Goal: Task Accomplishment & Management: Use online tool/utility

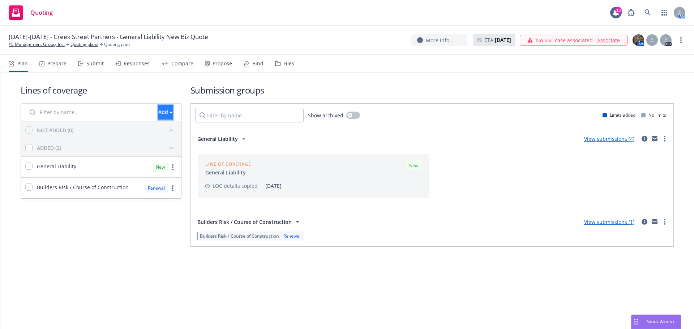
click at [158, 111] on div "Add" at bounding box center [165, 113] width 14 height 14
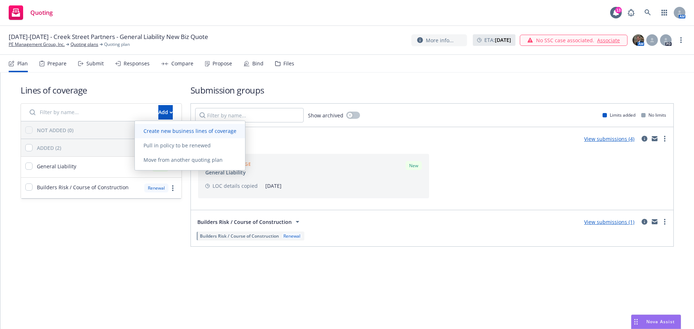
click at [160, 130] on span "Create new business lines of coverage" at bounding box center [190, 131] width 110 height 7
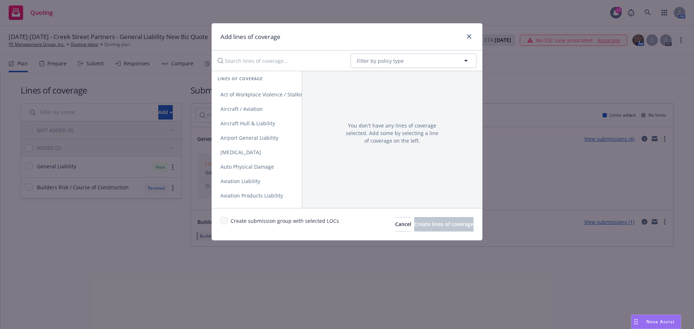
click at [241, 61] on input "Search lines of coverage..." at bounding box center [279, 60] width 132 height 14
type input "c"
type input "p"
click at [461, 61] on button "Filter by policy type" at bounding box center [414, 60] width 126 height 14
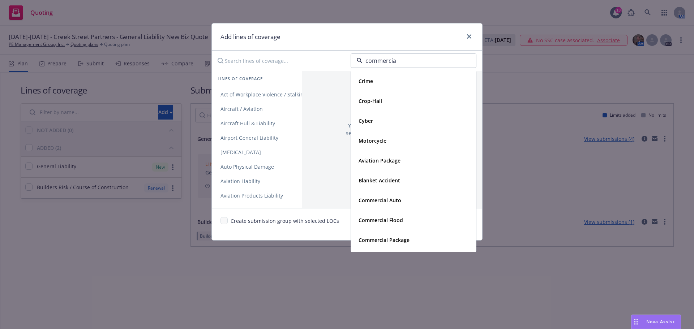
type input "commercial"
click at [388, 121] on strong "Commercial Package" at bounding box center [384, 120] width 51 height 7
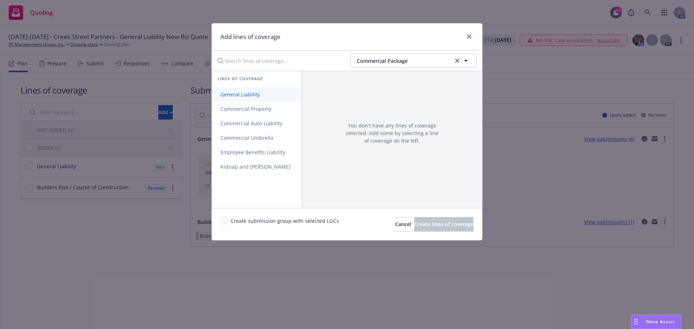
click at [250, 96] on span "General Liability" at bounding box center [240, 94] width 57 height 7
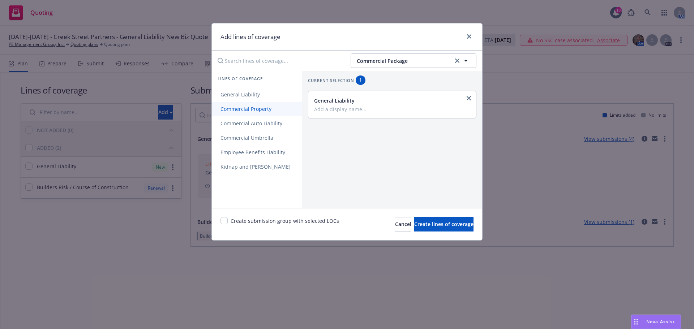
click at [251, 112] on span "Commercial Property" at bounding box center [246, 109] width 68 height 7
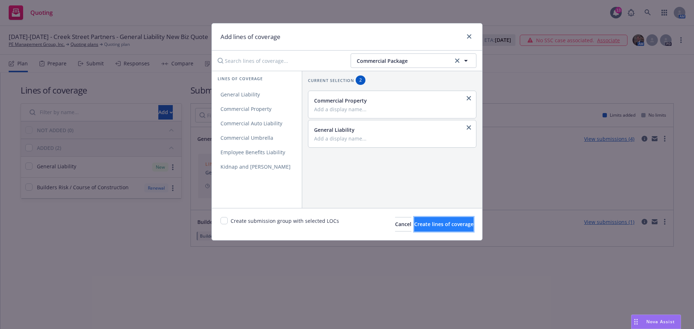
click at [422, 224] on span "Create lines of coverage" at bounding box center [443, 224] width 59 height 7
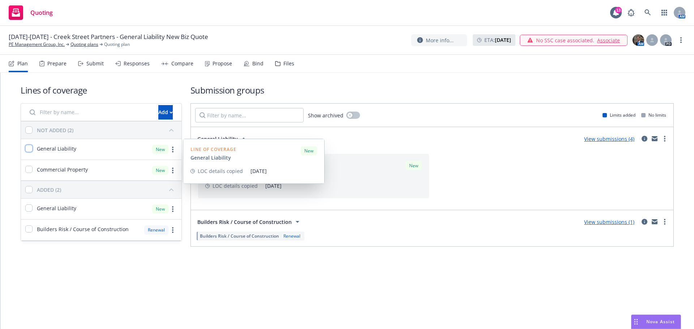
click at [26, 147] on input "checkbox" at bounding box center [28, 148] width 7 height 7
checkbox input "true"
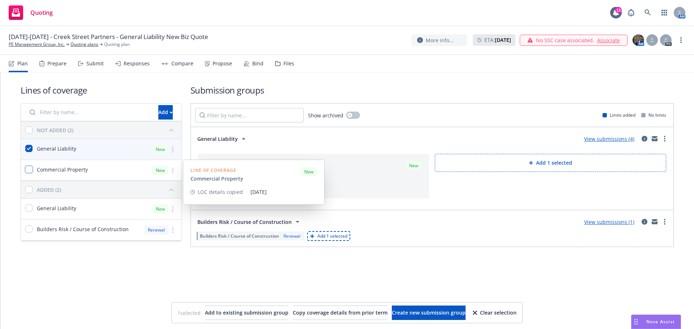
click at [30, 171] on input "checkbox" at bounding box center [28, 169] width 7 height 7
checkbox input "true"
click at [28, 168] on input "checkbox" at bounding box center [28, 169] width 7 height 7
checkbox input "false"
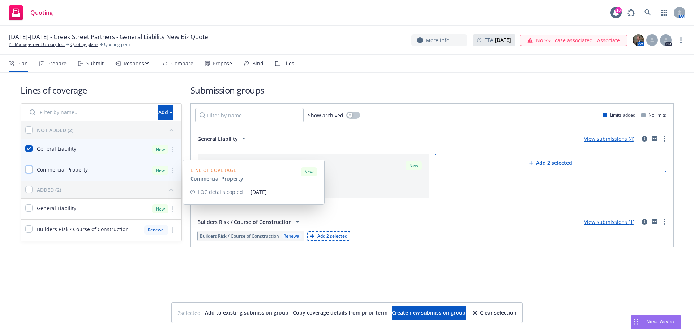
checkbox input "false"
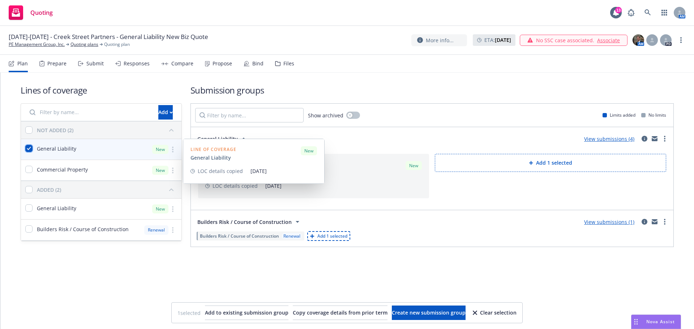
click at [29, 152] on input "checkbox" at bounding box center [28, 148] width 7 height 7
checkbox input "false"
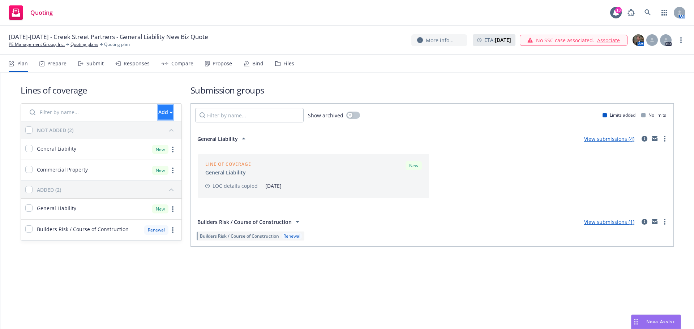
click at [158, 113] on div "Add" at bounding box center [165, 113] width 14 height 14
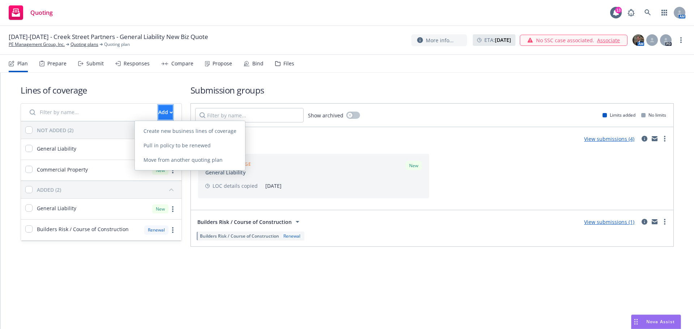
click at [158, 113] on div "Add" at bounding box center [165, 113] width 14 height 14
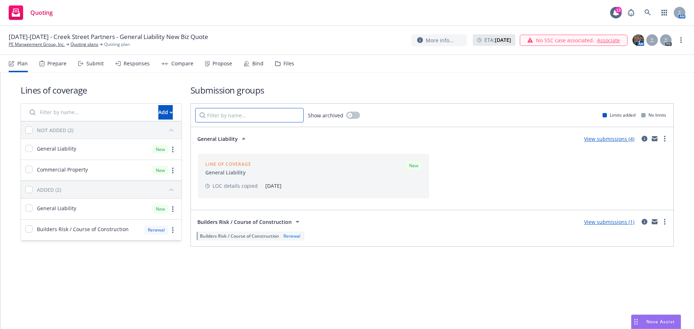
click at [252, 115] on input "Filter by name..." at bounding box center [249, 115] width 108 height 14
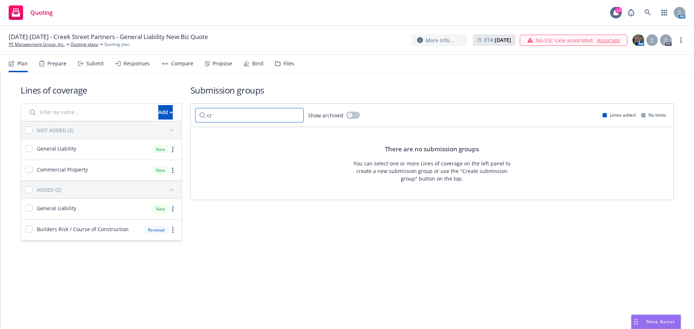
type input "c"
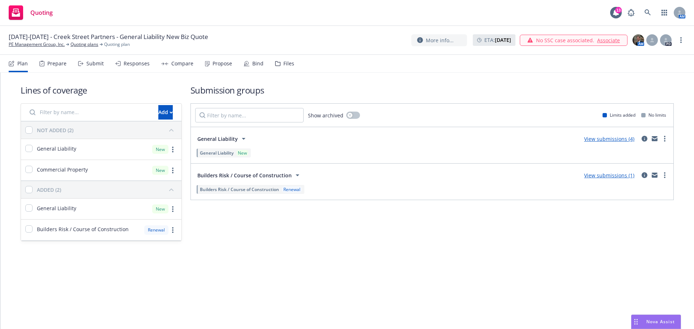
click at [603, 139] on link "View submissions (4)" at bounding box center [609, 139] width 50 height 7
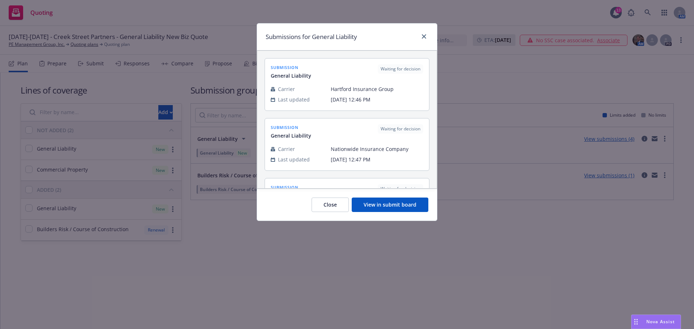
click at [603, 139] on div "Submissions for General Liability submission General Liability Waiting for deci…" at bounding box center [347, 164] width 694 height 329
click at [519, 236] on div "Submissions for General Liability submission General Liability Waiting for deci…" at bounding box center [347, 164] width 694 height 329
click at [333, 205] on button "Close" at bounding box center [330, 205] width 37 height 14
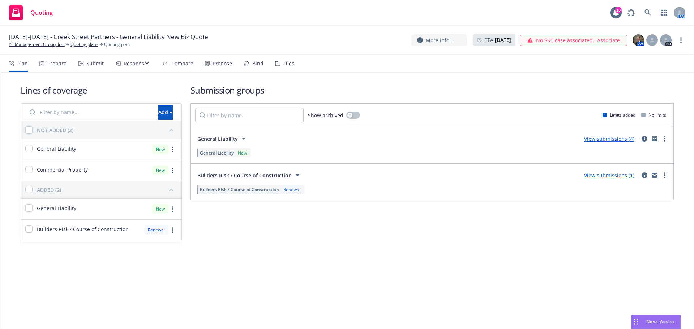
click at [604, 140] on link "View submissions (4)" at bounding box center [609, 139] width 50 height 7
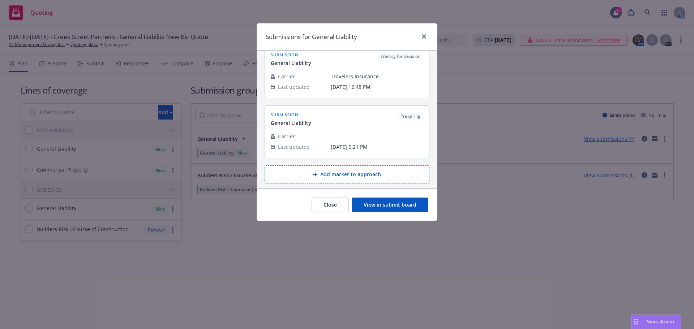
scroll to position [135, 0]
click at [407, 208] on button "View in submit board" at bounding box center [390, 205] width 77 height 14
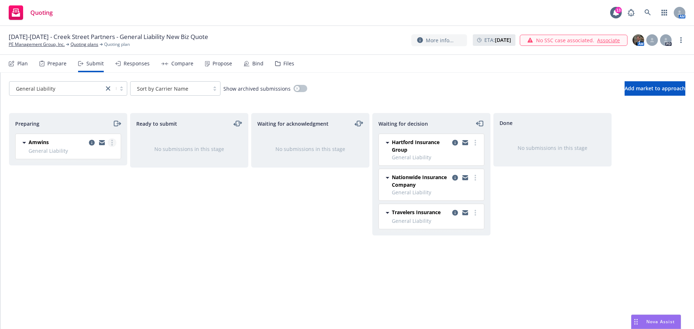
click at [113, 144] on link "more" at bounding box center [112, 142] width 9 height 9
click at [112, 144] on icon "more" at bounding box center [111, 143] width 1 height 6
click at [90, 143] on icon "copy logging email" at bounding box center [92, 143] width 6 height 6
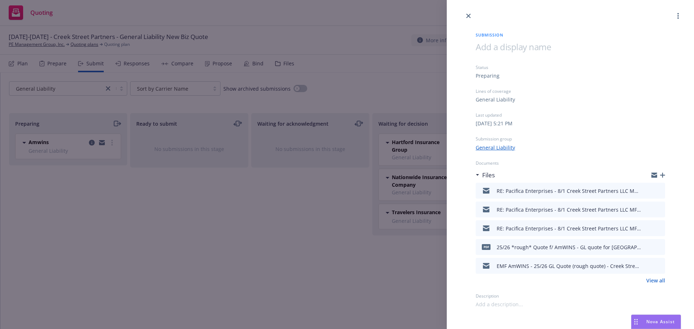
click at [659, 190] on icon "preview file" at bounding box center [658, 190] width 7 height 5
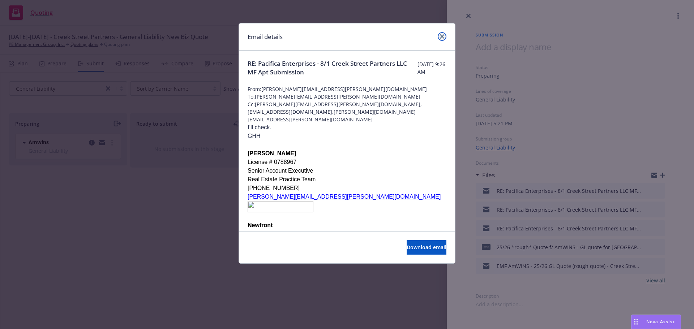
click at [441, 37] on icon "close" at bounding box center [442, 36] width 4 height 4
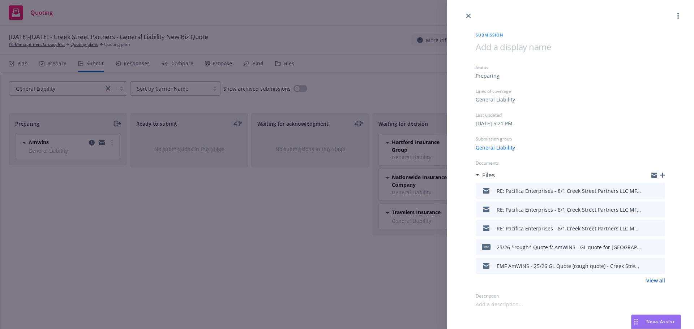
click at [657, 227] on icon "preview file" at bounding box center [658, 228] width 7 height 5
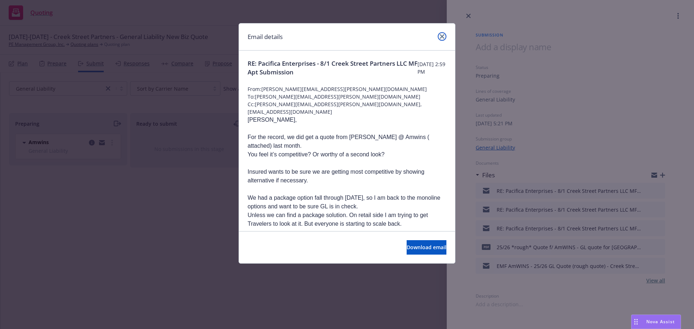
click at [441, 35] on icon "close" at bounding box center [442, 36] width 4 height 4
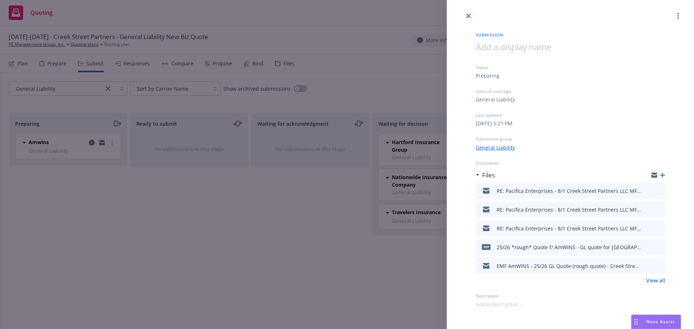
click at [468, 12] on link "close" at bounding box center [468, 16] width 9 height 9
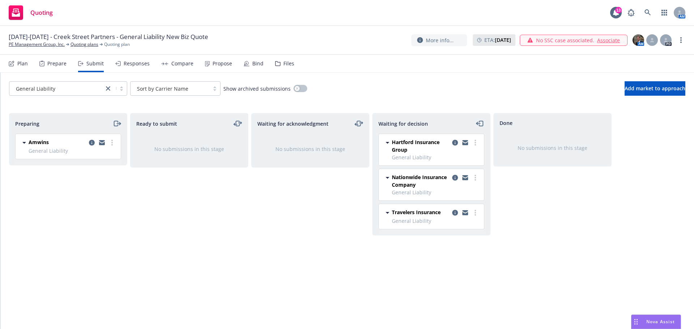
click at [18, 63] on div "Plan" at bounding box center [22, 64] width 10 height 6
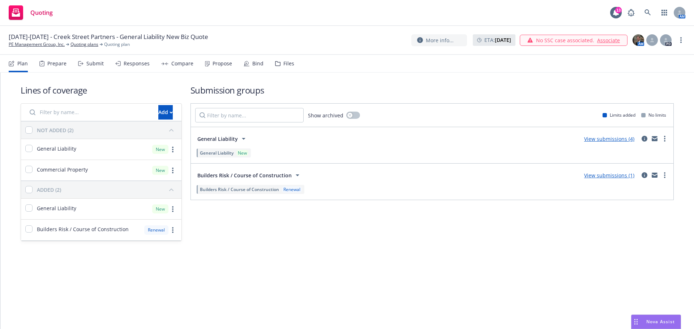
click at [50, 59] on div "Prepare" at bounding box center [52, 63] width 27 height 17
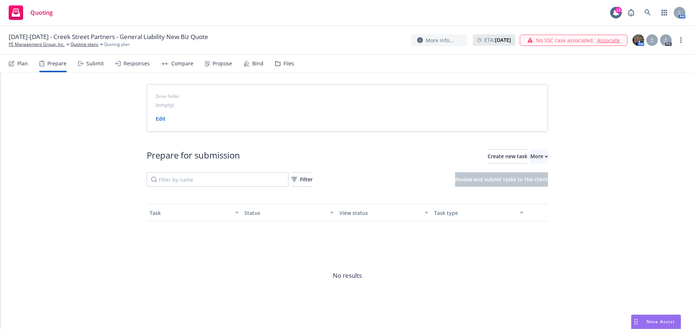
click at [87, 63] on div "Submit" at bounding box center [94, 64] width 17 height 6
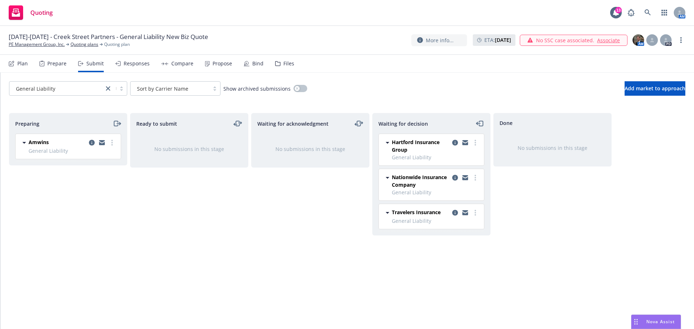
click at [51, 63] on div "Prepare" at bounding box center [56, 64] width 19 height 6
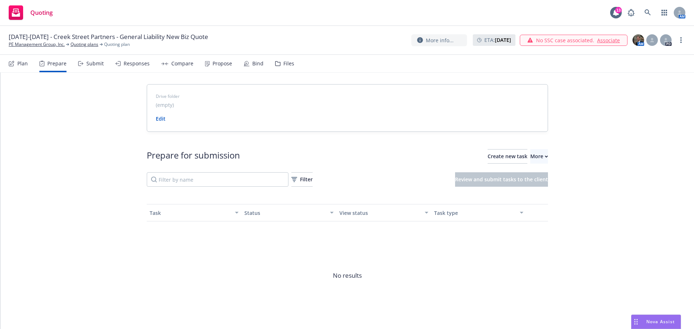
click at [16, 63] on div "Plan" at bounding box center [18, 63] width 19 height 17
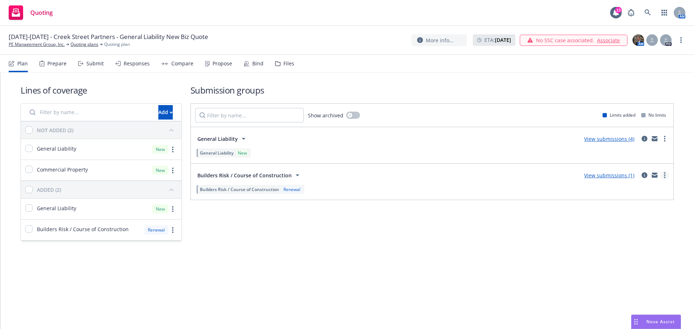
click at [665, 175] on icon "more" at bounding box center [664, 175] width 1 height 6
click at [566, 211] on div "Submission groups Show archived Limits added No limits General Liability View s…" at bounding box center [431, 162] width 483 height 157
click at [610, 176] on link "View submissions (1)" at bounding box center [609, 175] width 50 height 7
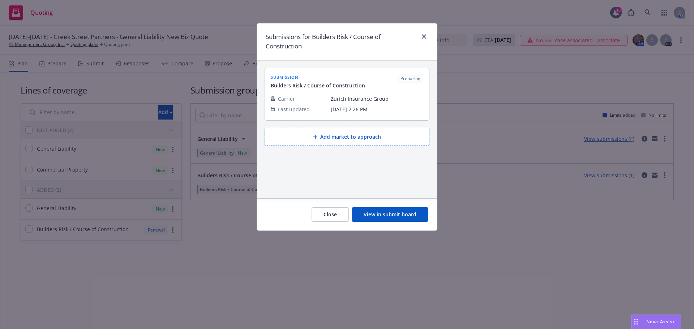
click at [333, 212] on button "Close" at bounding box center [330, 214] width 37 height 14
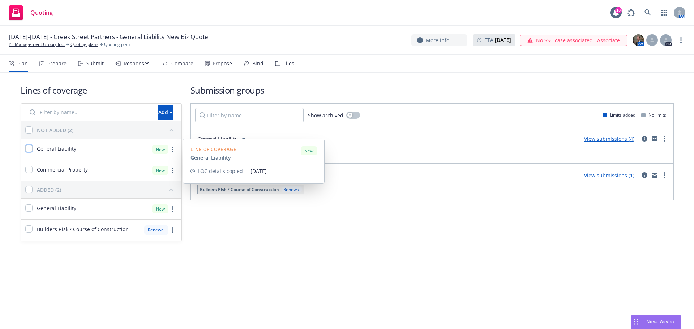
click at [31, 147] on input "checkbox" at bounding box center [28, 148] width 7 height 7
checkbox input "true"
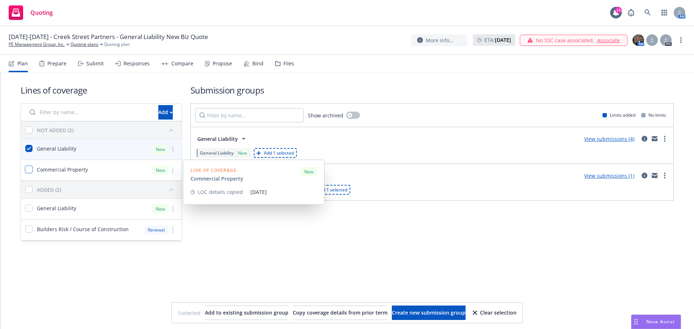
click at [29, 172] on input "checkbox" at bounding box center [28, 169] width 7 height 7
checkbox input "true"
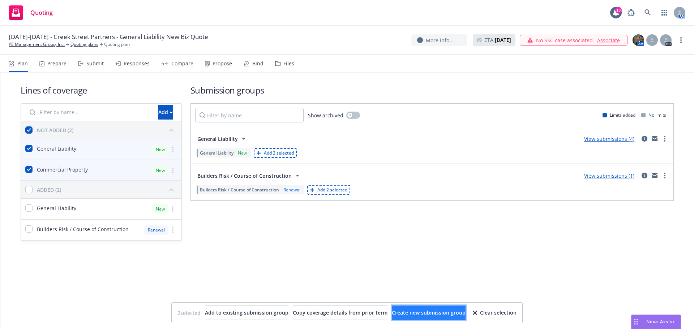
click at [464, 312] on span "Create new submission group" at bounding box center [429, 312] width 74 height 7
checkbox input "false"
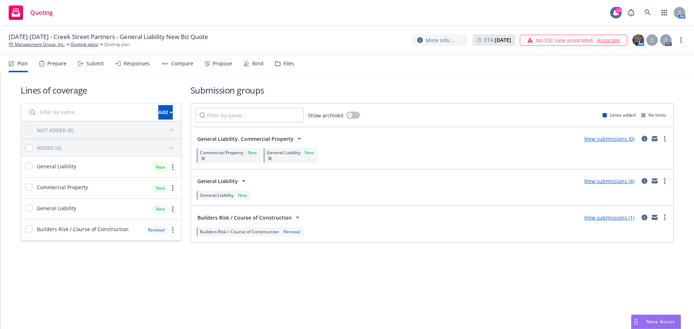
click at [297, 138] on icon at bounding box center [299, 139] width 4 height 2
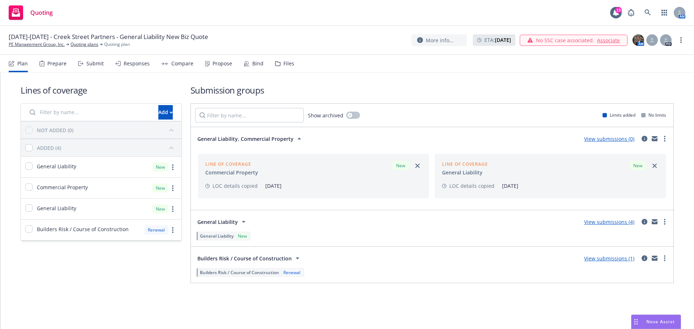
click at [222, 186] on span "LOC details copied" at bounding box center [235, 186] width 45 height 8
click at [473, 175] on div "General Liability" at bounding box center [465, 173] width 46 height 8
click at [480, 186] on span "LOC details copied" at bounding box center [471, 186] width 45 height 8
click at [300, 138] on icon at bounding box center [299, 138] width 9 height 9
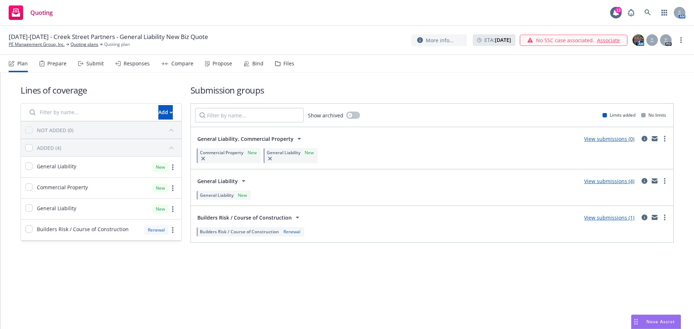
click at [226, 193] on span "General Liability" at bounding box center [217, 195] width 34 height 6
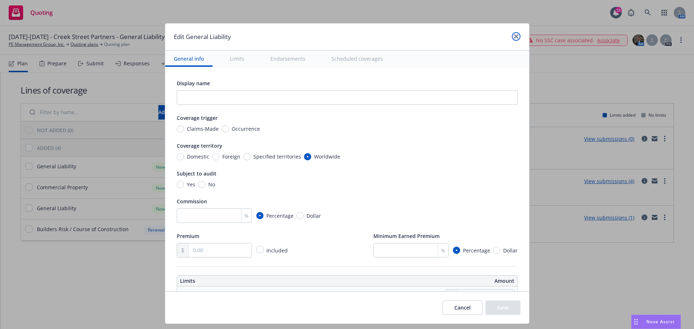
click at [514, 36] on icon "close" at bounding box center [516, 36] width 4 height 4
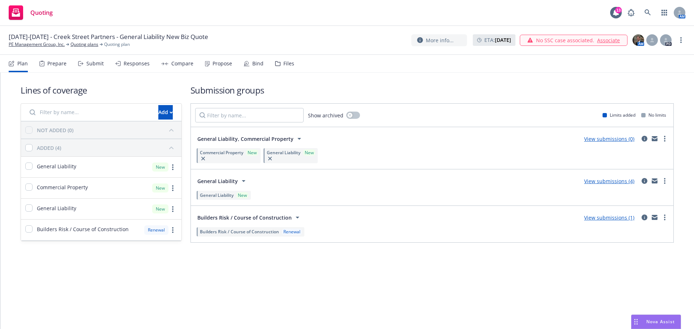
click at [603, 139] on link "View submissions (0)" at bounding box center [609, 139] width 50 height 7
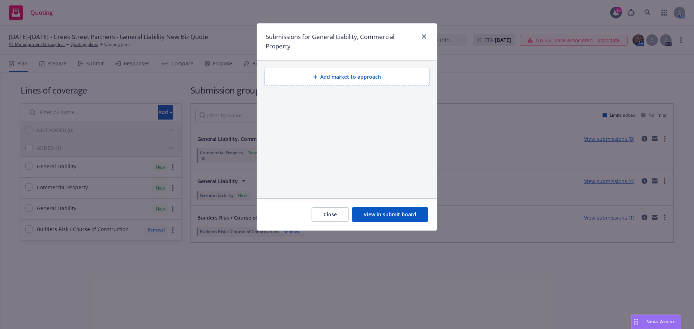
click at [381, 217] on button "View in submit board" at bounding box center [390, 214] width 77 height 14
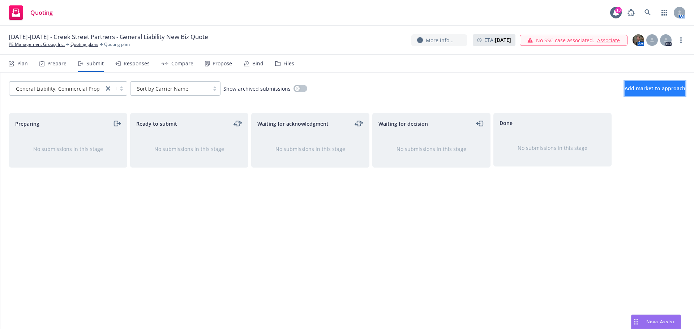
click at [659, 90] on span "Add market to approach" at bounding box center [655, 88] width 61 height 7
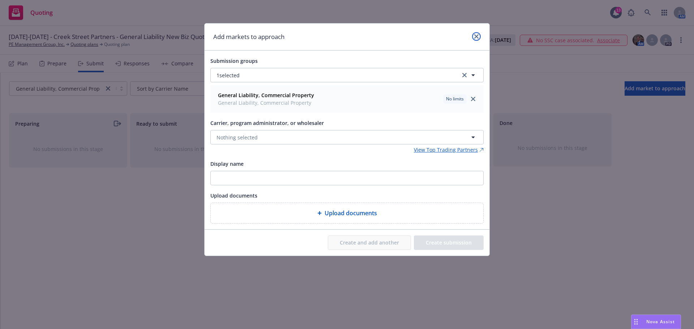
click at [478, 35] on link "close" at bounding box center [476, 36] width 9 height 9
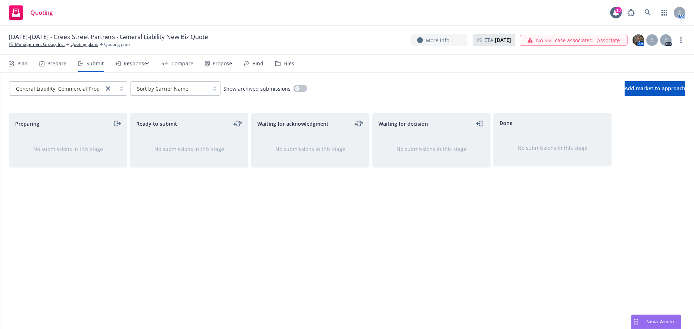
click at [43, 63] on icon at bounding box center [41, 64] width 5 height 6
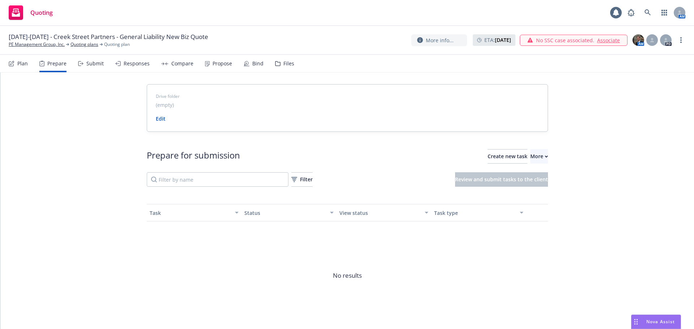
click at [15, 63] on div "Plan" at bounding box center [18, 63] width 19 height 17
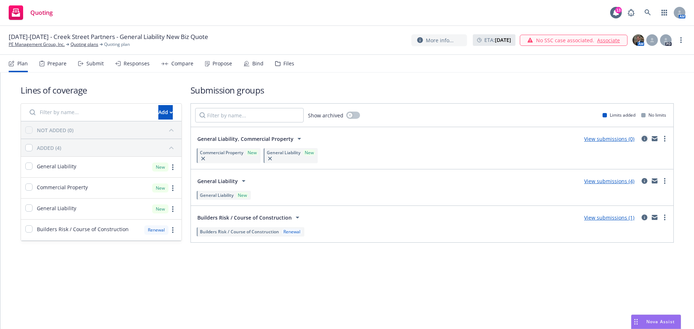
click at [643, 138] on icon "circleInformation" at bounding box center [645, 139] width 6 height 6
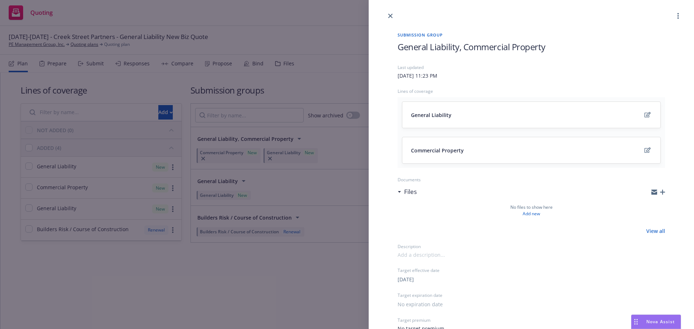
click at [434, 47] on span "General Liability, Commercial Property" at bounding box center [472, 47] width 148 height 12
click at [463, 48] on span "General Liability, Commercial Property" at bounding box center [472, 47] width 148 height 12
click at [531, 267] on div "Last updated [DATE] 11:23 PM Lines of coverage General Liability Commercial Pro…" at bounding box center [531, 198] width 267 height 268
click at [602, 50] on h1 "General Liability/Commercial Property Pkg" at bounding box center [531, 47] width 267 height 12
click at [391, 17] on icon "close" at bounding box center [390, 16] width 4 height 4
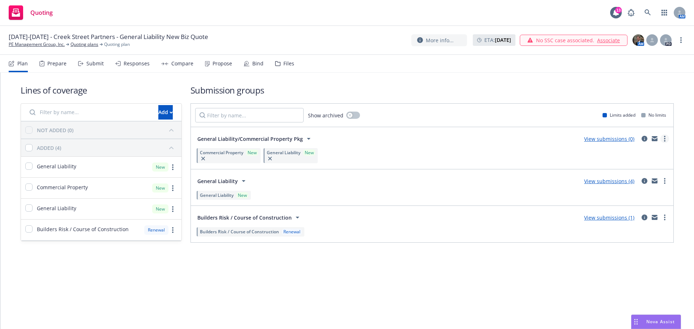
click at [665, 138] on link "more" at bounding box center [664, 138] width 9 height 9
click at [608, 140] on link "View submissions (0)" at bounding box center [609, 139] width 50 height 7
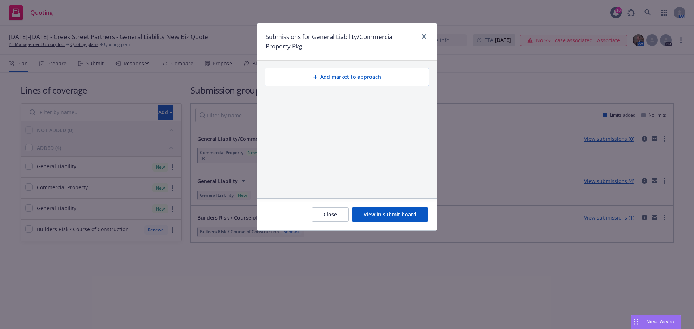
click at [361, 78] on button "Add market to approach" at bounding box center [347, 77] width 165 height 18
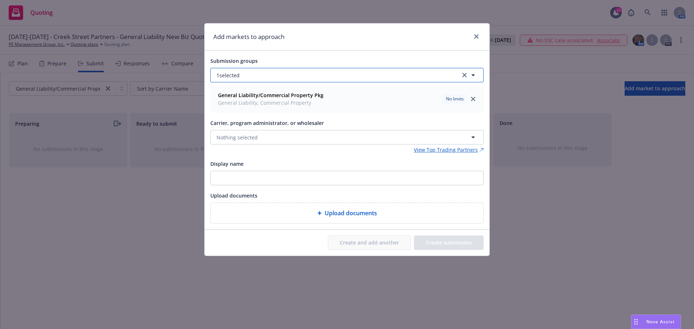
click at [475, 76] on icon "button" at bounding box center [473, 75] width 9 height 9
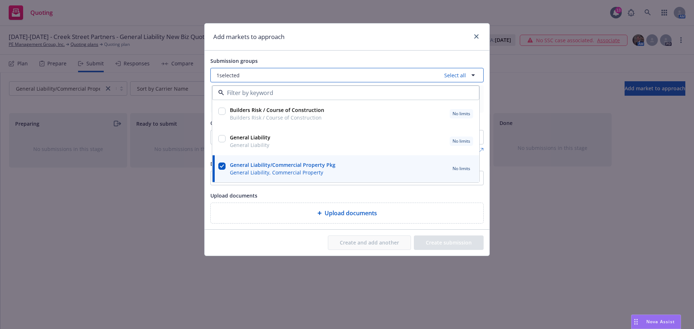
click at [475, 76] on icon "button" at bounding box center [473, 75] width 9 height 9
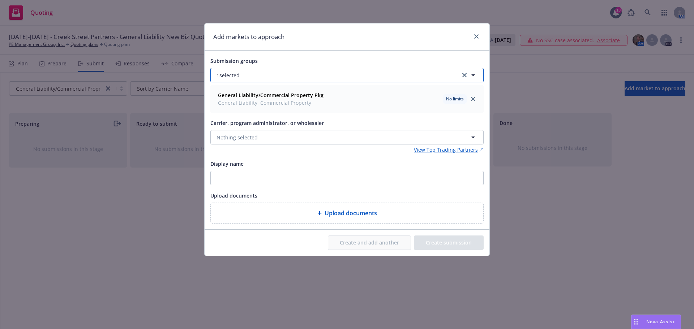
click at [475, 76] on icon "button" at bounding box center [473, 75] width 9 height 9
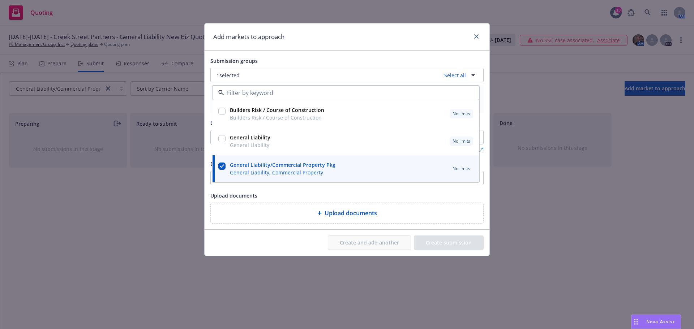
click at [300, 173] on span "General Liability, Commercial Property" at bounding box center [283, 173] width 106 height 8
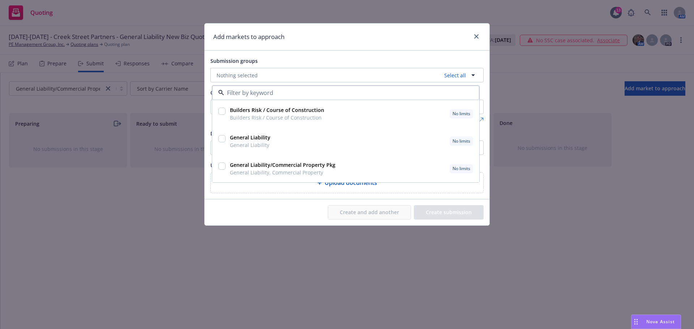
click at [300, 173] on span "General Liability, Commercial Property" at bounding box center [283, 173] width 106 height 8
checkbox input "true"
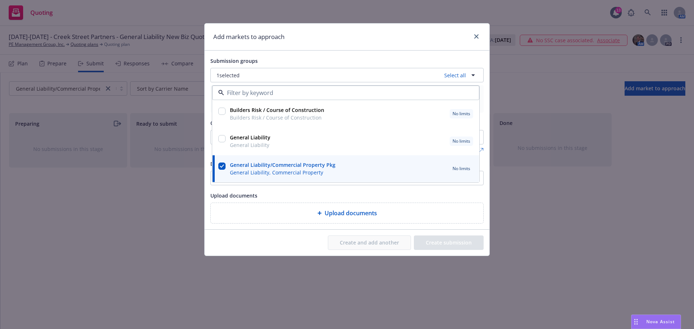
click at [542, 201] on div "Add markets to approach Submission groups 1 selected Select all Builders Risk /…" at bounding box center [347, 164] width 694 height 329
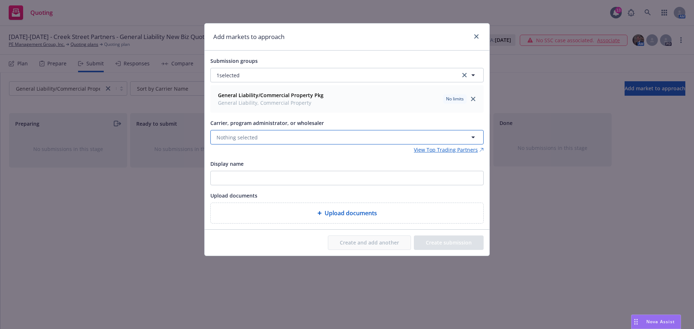
click at [247, 134] on span "Nothing selected" at bounding box center [237, 138] width 41 height 8
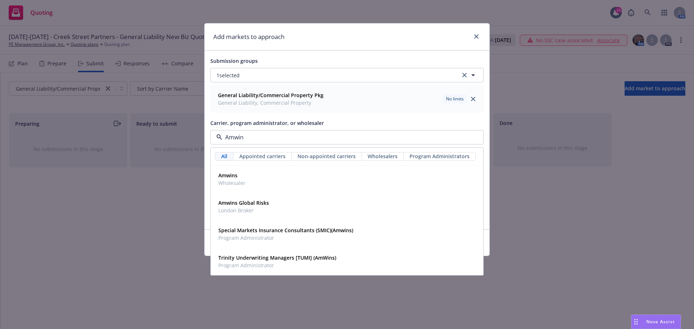
type input "Amwins"
click at [225, 176] on strong "Amwins" at bounding box center [227, 175] width 19 height 7
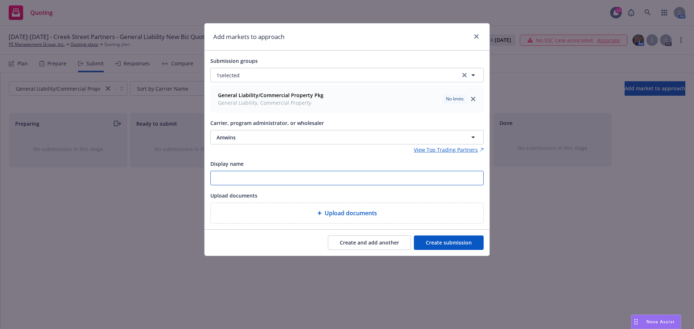
click at [225, 176] on input "Display name" at bounding box center [347, 178] width 273 height 14
click at [216, 178] on input "Property/GL" at bounding box center [347, 178] width 273 height 14
click at [215, 178] on input "Virano Apts Property/GL" at bounding box center [347, 178] width 273 height 14
click at [215, 178] on input "Creek St Property/GL" at bounding box center [347, 178] width 273 height 14
click at [286, 181] on input "[STREET_ADDRESS] Property/GL" at bounding box center [347, 178] width 273 height 14
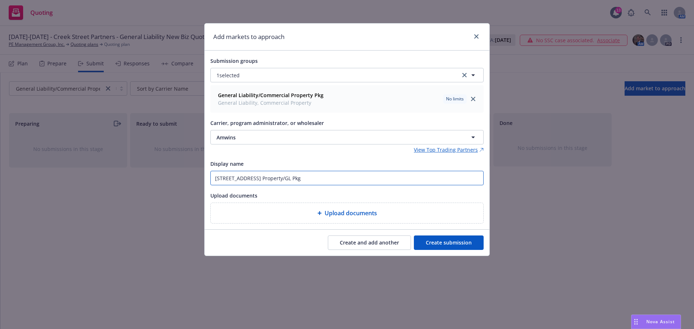
type input "[STREET_ADDRESS] Property/GL Pkg"
click at [456, 245] on button "Create submission" at bounding box center [449, 243] width 70 height 14
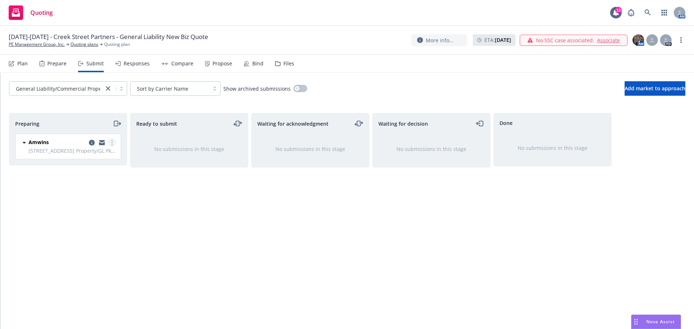
click at [112, 143] on icon "more" at bounding box center [111, 143] width 1 height 6
click at [78, 201] on span "Add accepted decision" at bounding box center [80, 200] width 72 height 7
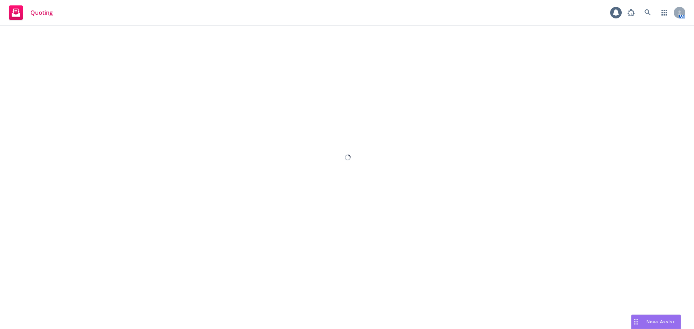
select select "12"
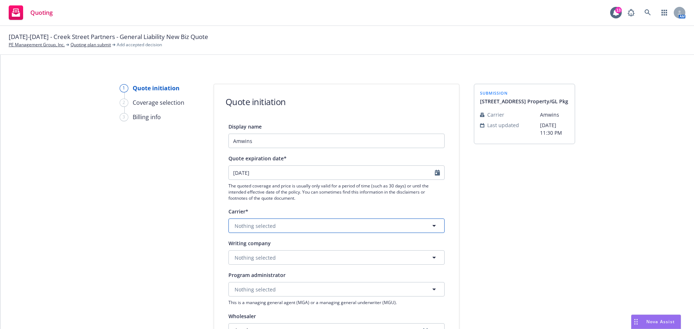
click at [251, 227] on span "Nothing selected" at bounding box center [255, 226] width 41 height 8
type input "QBE"
click at [277, 265] on strong "QBE Insurance Group" at bounding box center [262, 264] width 53 height 7
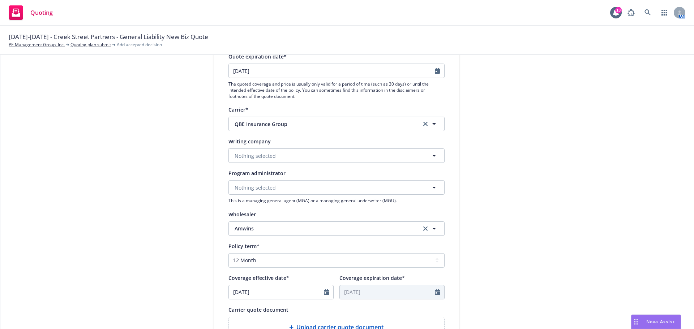
scroll to position [108, 0]
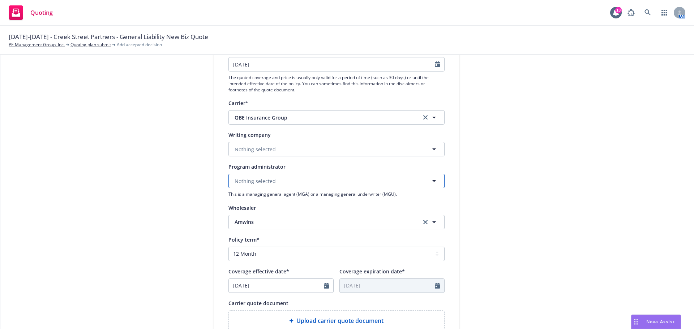
click at [432, 181] on icon "button" at bounding box center [434, 181] width 4 height 2
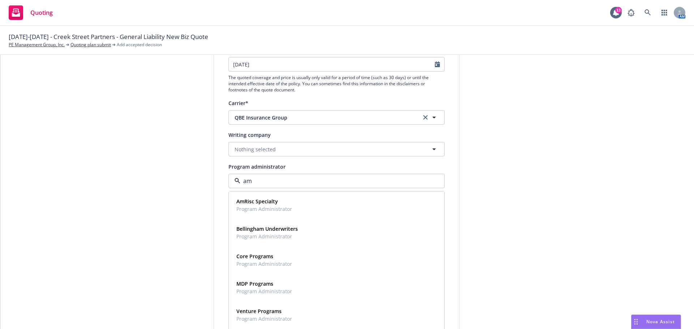
type input "a"
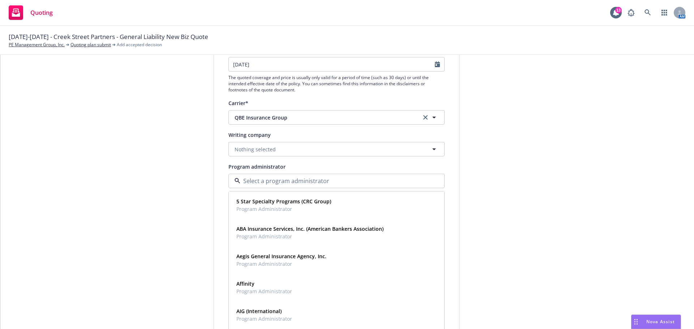
click at [534, 199] on div "submission [STREET_ADDRESS] Property/GL Pkg Carrier Amwins Last updated [DATE] …" at bounding box center [524, 217] width 101 height 485
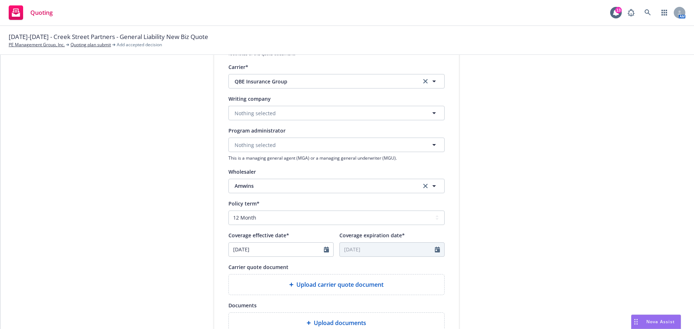
scroll to position [181, 0]
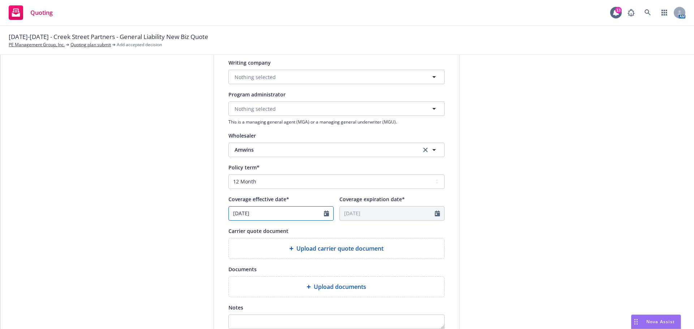
click at [324, 216] on icon "Calendar" at bounding box center [326, 214] width 5 height 6
select select "8"
click at [246, 296] on span "25" at bounding box center [249, 299] width 11 height 9
type input "[DATE]"
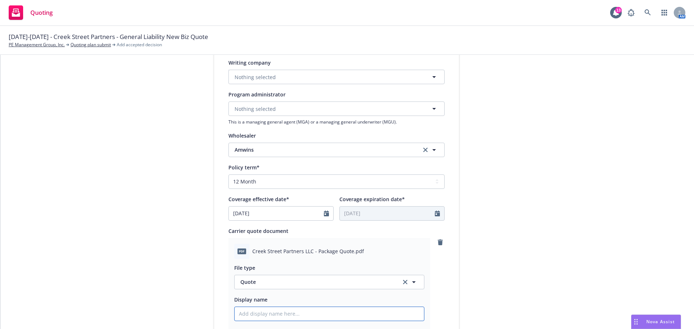
click at [261, 316] on input "Display name" at bounding box center [329, 314] width 189 height 14
type textarea "x"
type input "2"
type textarea "x"
type input "25"
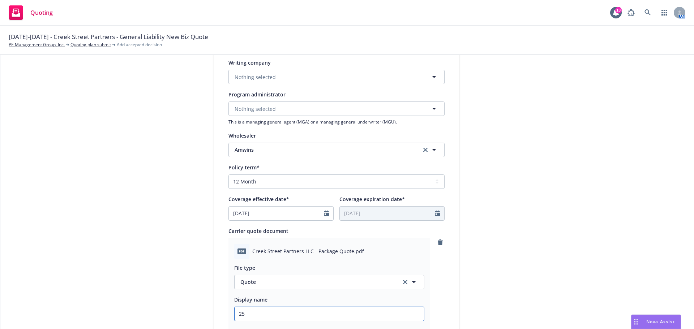
type textarea "x"
type input "25-"
type textarea "x"
type input "25-2"
type textarea "x"
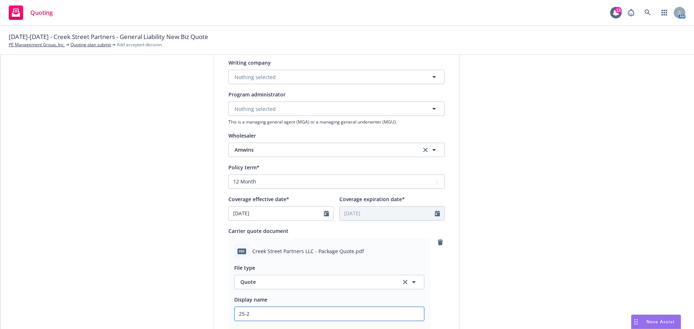
type input "25-25"
type textarea "x"
type input "25-2"
type textarea "x"
type input "25-26"
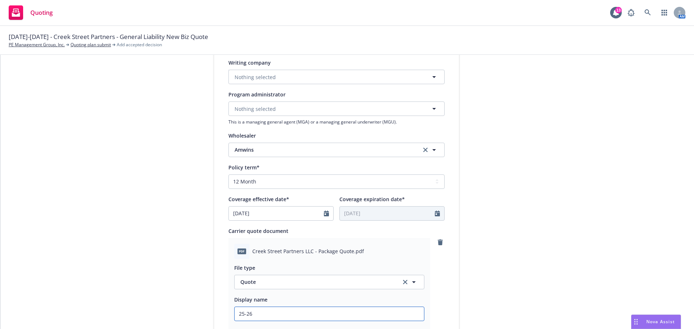
type textarea "x"
type input "25-26"
type textarea "x"
type input "25-26 C"
type textarea "x"
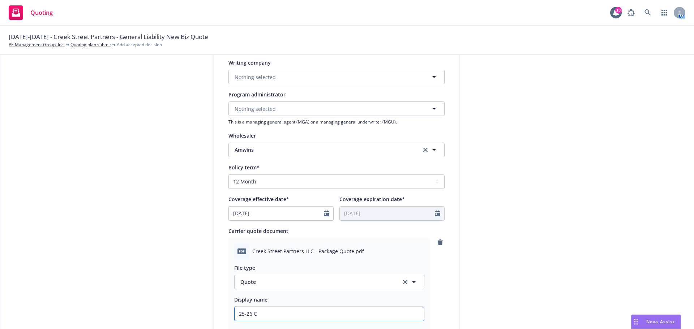
type input "25-26 Cr"
type textarea "x"
type input "25-26 Cre"
type textarea "x"
type input "25-26 Cree"
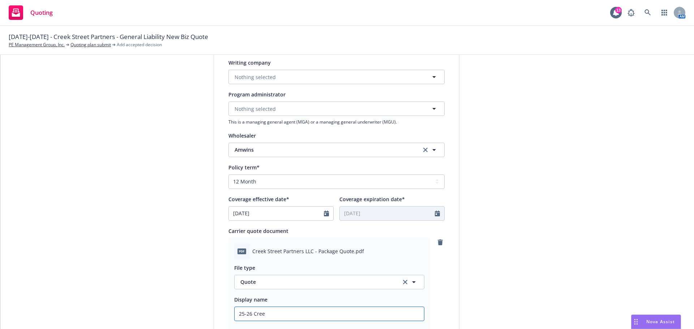
type textarea "x"
type input "25-26 Creek"
type textarea "x"
type input "25-26 Creek"
type textarea "x"
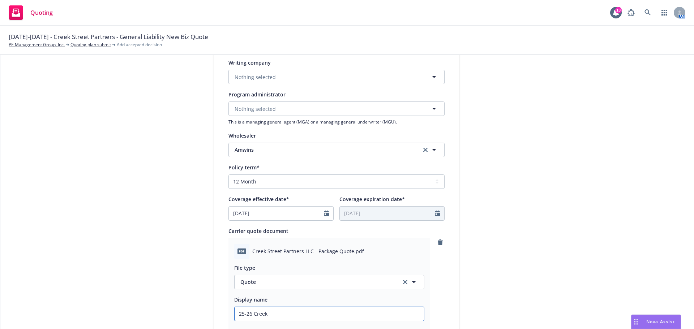
type input "25-26 Creek S"
type textarea "x"
type input "[STREET_ADDRESS]"
type textarea "x"
type input "[STREET_ADDRESS]"
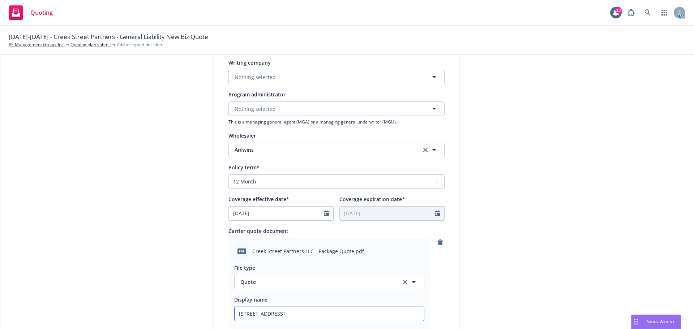
type textarea "x"
type input "[STREET_ADDRESS]"
type textarea "x"
type input "[STREET_ADDRESS]"
type textarea "x"
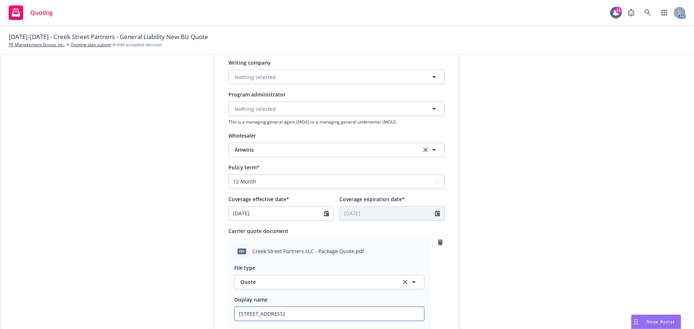
type input "[STREET_ADDRESS]"
type textarea "x"
type input "[STREET_ADDRESS]"
type textarea "x"
type input "[STREET_ADDRESS]"
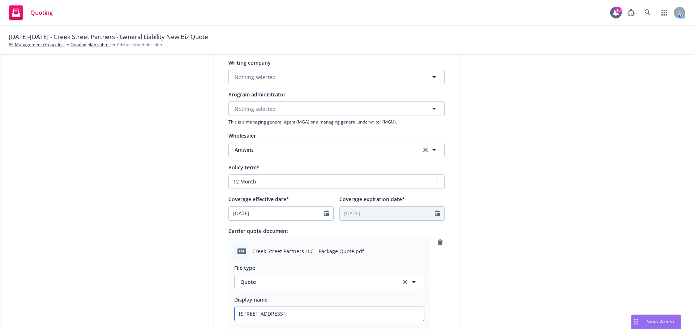
type textarea "x"
type input "[STREET_ADDRESS]"
type textarea "x"
type input "[STREET_ADDRESS] Pkg"
type textarea "x"
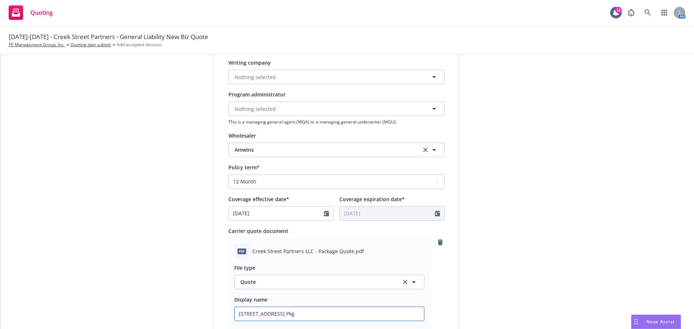
type input "[STREET_ADDRESS] Pkg"
type textarea "x"
type input "[STREET_ADDRESS]"
type textarea "x"
type input "[STREET_ADDRESS] Pkg Qu"
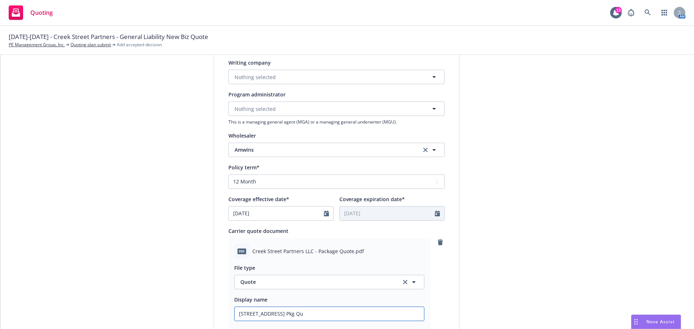
type textarea "x"
type input "[STREET_ADDRESS] Pkg Quo"
type textarea "x"
type input "[STREET_ADDRESS] Pkg Quot"
type textarea "x"
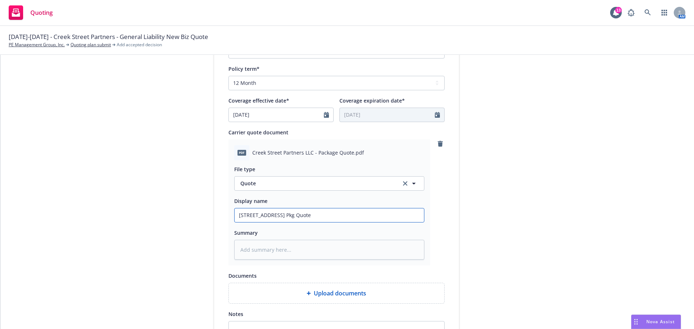
scroll to position [289, 0]
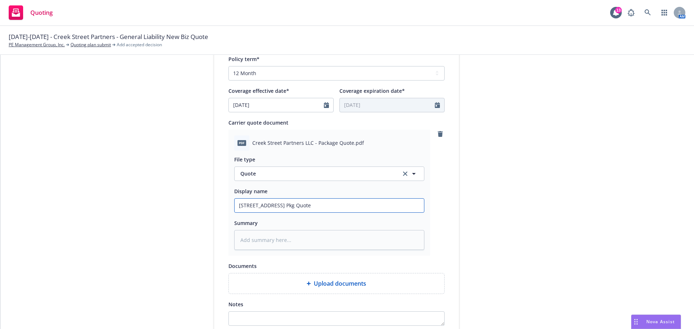
type input "[STREET_ADDRESS] Pkg Quote"
click at [263, 238] on textarea at bounding box center [329, 240] width 190 height 20
click at [279, 203] on input "[STREET_ADDRESS] Pkg Quote" at bounding box center [329, 206] width 189 height 14
type textarea "x"
type input "[STREET_ADDRESS]- Pkg Quote"
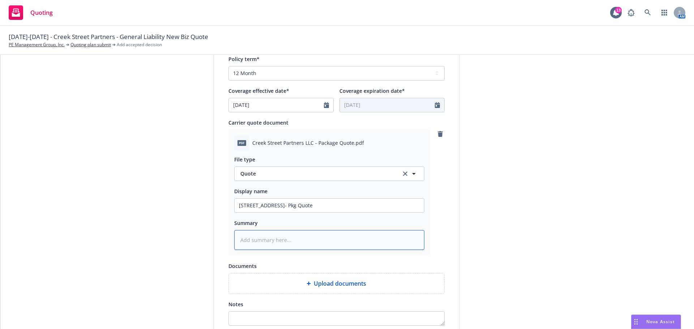
click at [282, 241] on textarea at bounding box center [329, 240] width 190 height 20
type textarea "x"
type textarea "A"
type textarea "x"
type textarea "Am"
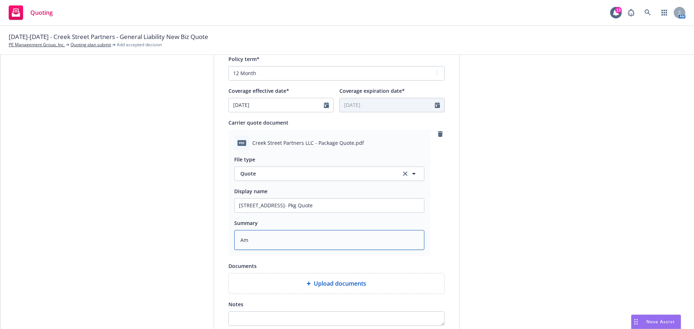
type textarea "x"
type textarea "Amw"
type textarea "x"
type textarea "Amwi"
type textarea "x"
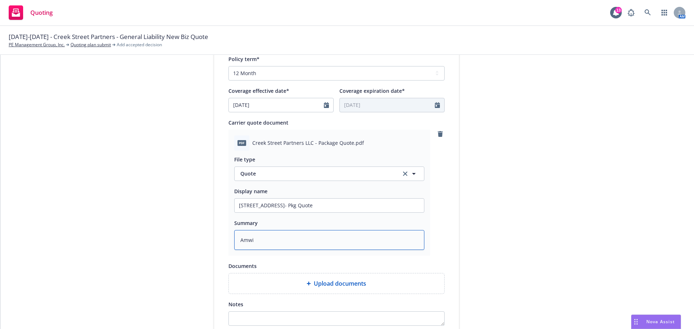
type textarea "Amwin"
type textarea "x"
type textarea "Amwins"
type textarea "x"
type textarea "Amwins"
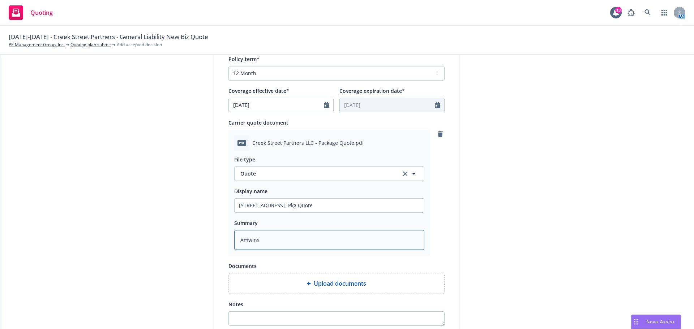
type textarea "x"
type textarea "Amwins Q"
type textarea "x"
type textarea "Amwins Qu"
type textarea "x"
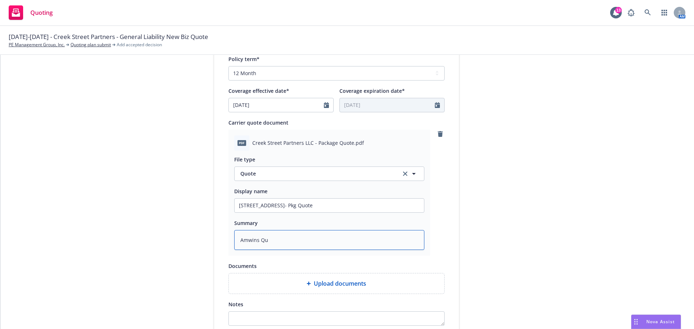
type textarea "Amwins Quo"
type textarea "x"
type textarea "Amwins Quot"
type textarea "x"
type textarea "Amwins Quote"
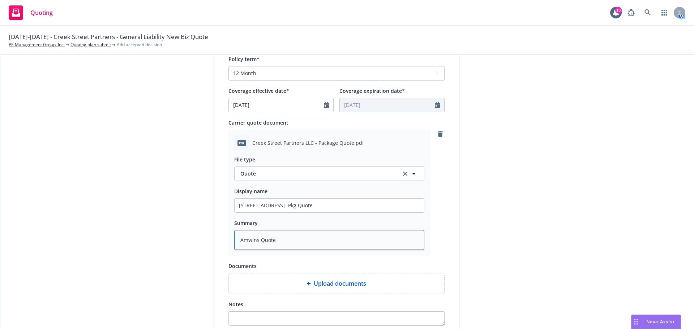
type textarea "x"
type textarea "Amwins Quote"
type textarea "x"
type textarea "Amwins Quote"
type textarea "x"
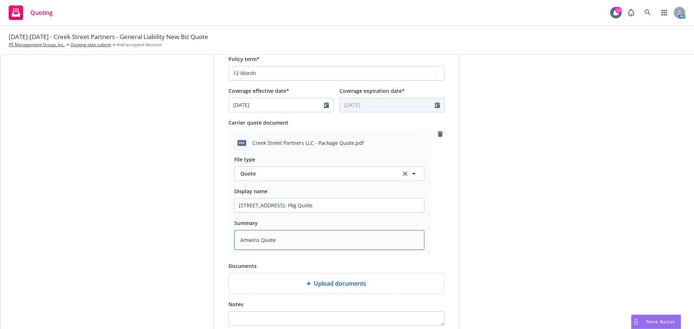
type textarea "Amwins Quot"
type textarea "x"
type textarea "Amwins Quo"
type textarea "x"
type textarea "Amwins Qu"
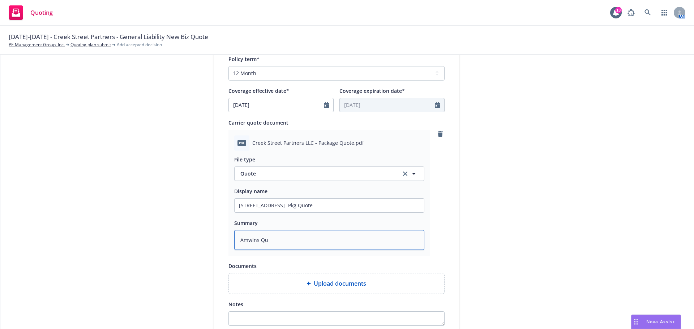
type textarea "x"
type textarea "Amwins Q"
type textarea "x"
type textarea "Amwins"
type textarea "x"
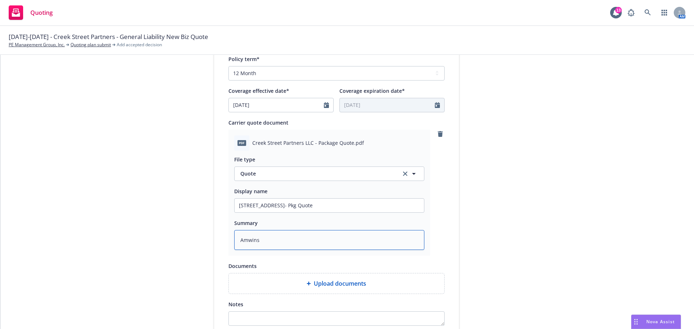
type textarea "Amwins p"
type textarea "x"
type textarea "Amwins pa"
type textarea "x"
type textarea "Amwins pac"
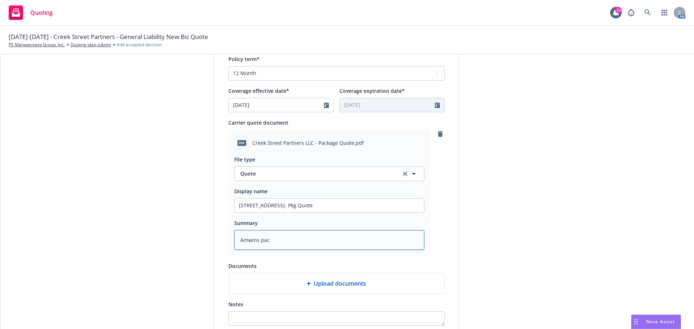
type textarea "x"
type textarea "Amwins pack"
type textarea "x"
type textarea "Amwins packa"
type textarea "x"
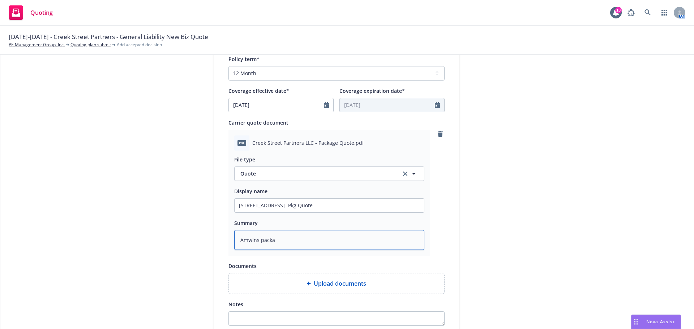
type textarea "Amwins packag"
type textarea "x"
type textarea "Amwins package"
type textarea "x"
type textarea "Amwins package"
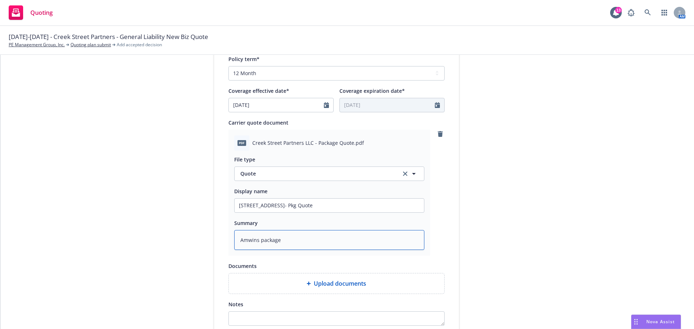
type textarea "x"
type textarea "Amwins package q"
type textarea "x"
type textarea "Amwins package qu"
type textarea "x"
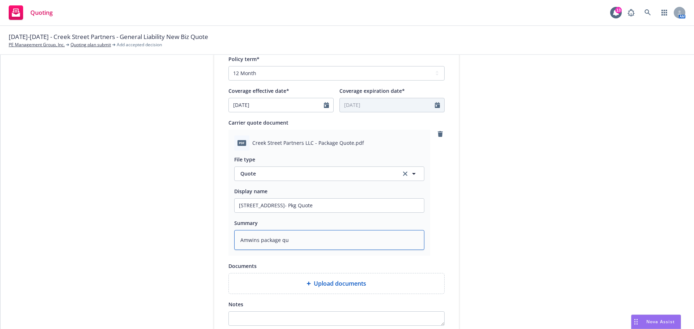
type textarea "Amwins package quo"
type textarea "x"
type textarea "Amwins package quot"
type textarea "x"
type textarea "Amwins package quote"
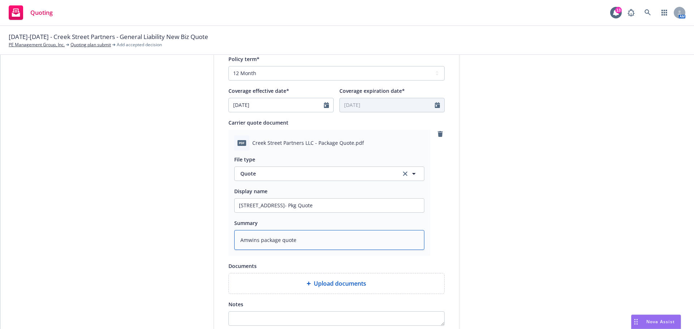
type textarea "x"
type textarea "Amwins package quote"
type textarea "x"
type textarea "Amwins package quote w"
type textarea "x"
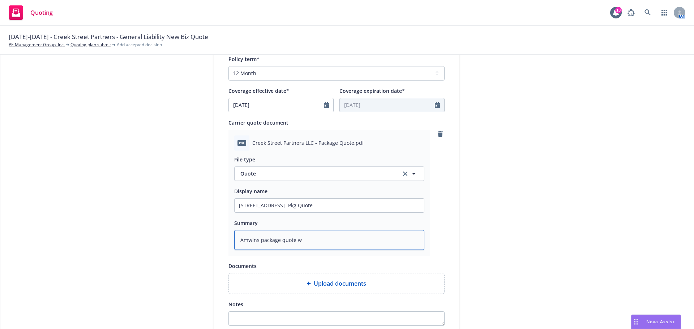
type textarea "Amwins package quote wi"
type textarea "x"
type textarea "Amwins package quote wit"
type textarea "x"
type textarea "Amwins package quote with"
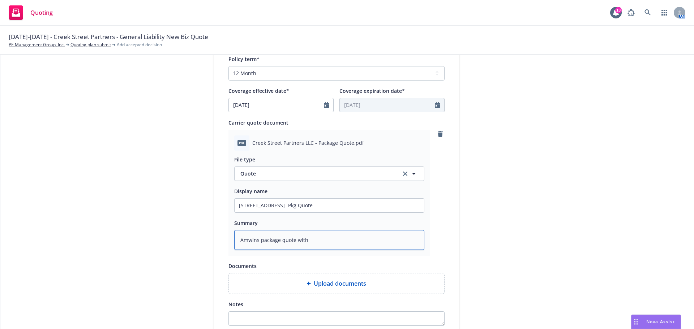
type textarea "x"
type textarea "Amwins package quote with"
type textarea "x"
type textarea "Amwins package quote with c"
type textarea "x"
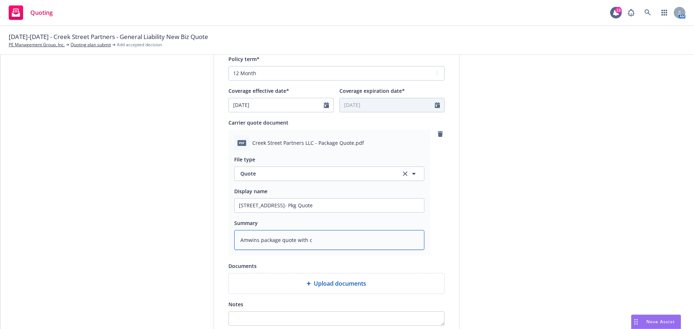
type textarea "Amwins package quote with ce"
type textarea "x"
type textarea "Amwins package quote with cer"
type textarea "x"
type textarea "Amwins package quote with cert"
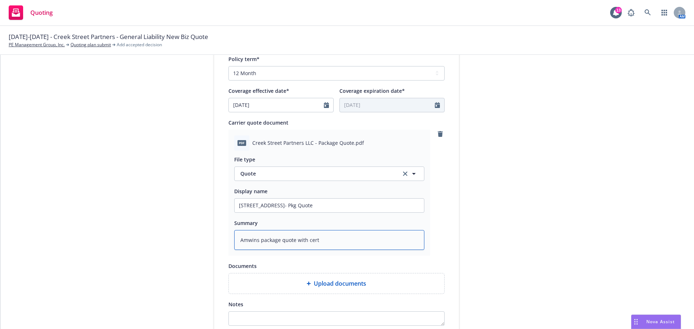
type textarea "x"
type textarea "Amwins package quote with certa"
type textarea "x"
type textarea "Amwins package quote with certai"
type textarea "x"
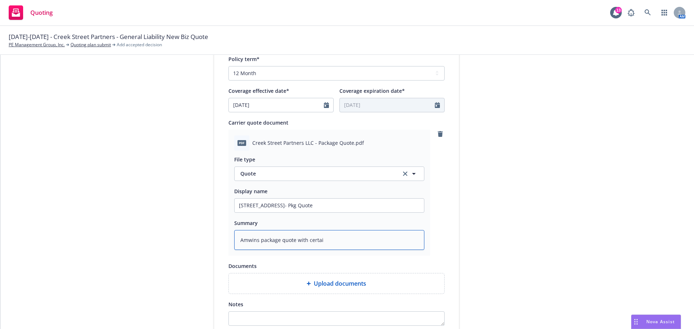
type textarea "Amwins package quote with certain"
type textarea "x"
type textarea "Amwins package quote with certain"
type textarea "x"
type textarea "Amwins package quote with certain c"
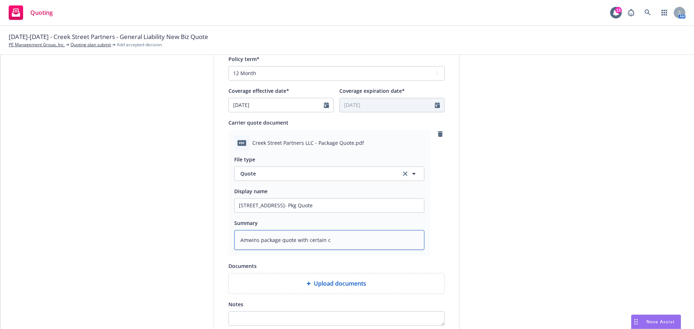
type textarea "x"
type textarea "Amwins package quote with certain co"
type textarea "x"
type textarea "Amwins package quote with certain com"
type textarea "x"
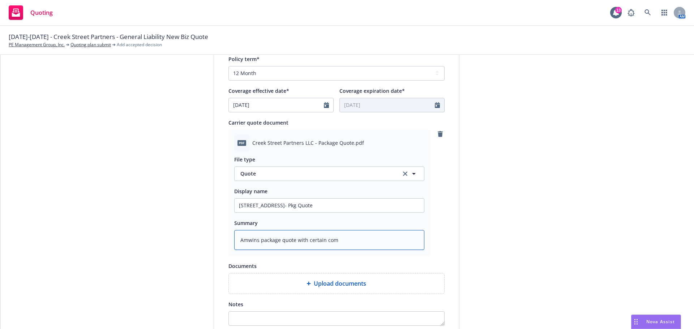
type textarea "Amwins package quote with certain comp"
type textarea "x"
type textarea "Amwins package quote with certain compa"
type textarea "x"
type textarea "Amwins package quote with certain compan"
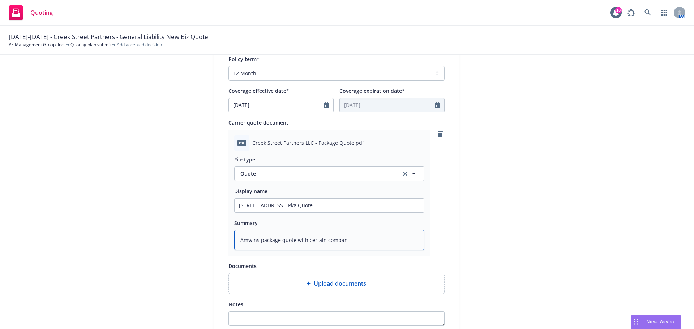
type textarea "x"
type textarea "Amwins package quote with certain compani"
type textarea "x"
type textarea "Amwins package quote with certain companie"
type textarea "x"
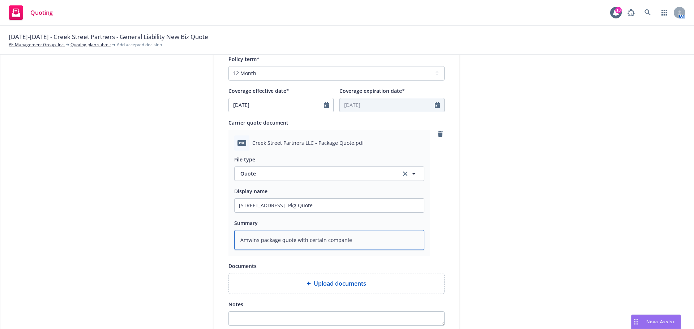
type textarea "Amwins package quote with certain companies"
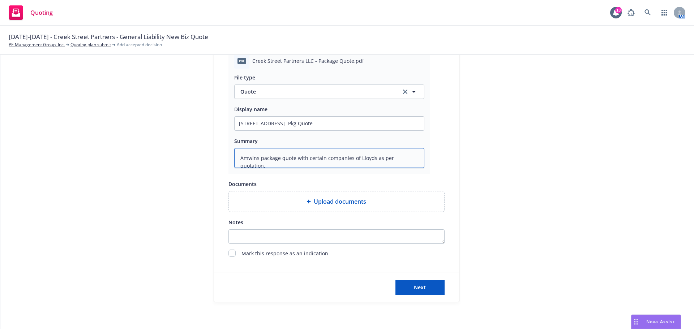
scroll to position [373, 0]
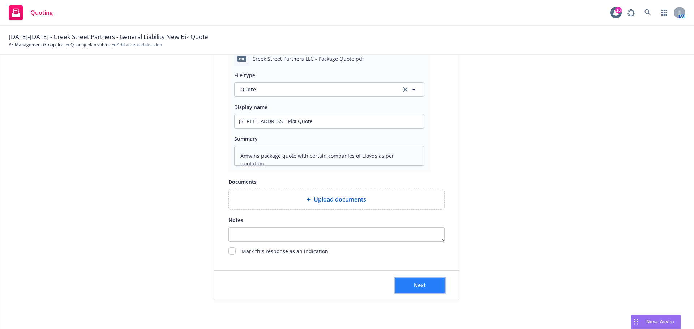
click at [408, 282] on button "Next" at bounding box center [419, 285] width 49 height 14
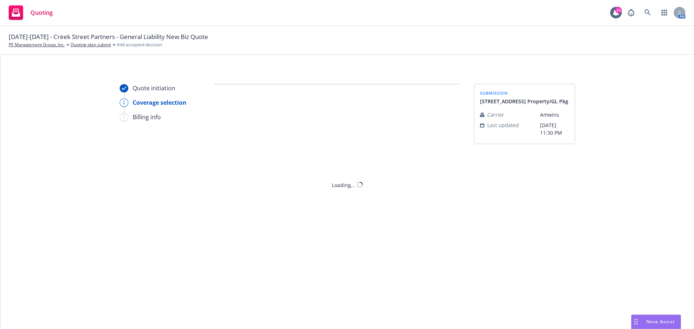
scroll to position [0, 0]
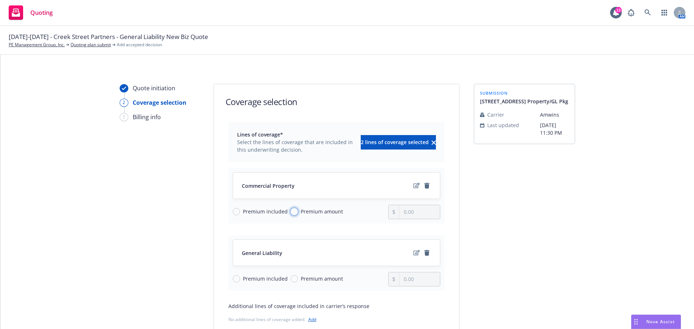
click at [291, 213] on input "Premium amount" at bounding box center [294, 211] width 7 height 7
click at [418, 213] on input "0.00" at bounding box center [419, 212] width 40 height 14
drag, startPoint x: 405, startPoint y: 216, endPoint x: 412, endPoint y: 212, distance: 7.9
click at [405, 216] on input "0.00" at bounding box center [419, 212] width 40 height 14
click at [291, 279] on input "Premium amount" at bounding box center [294, 278] width 7 height 7
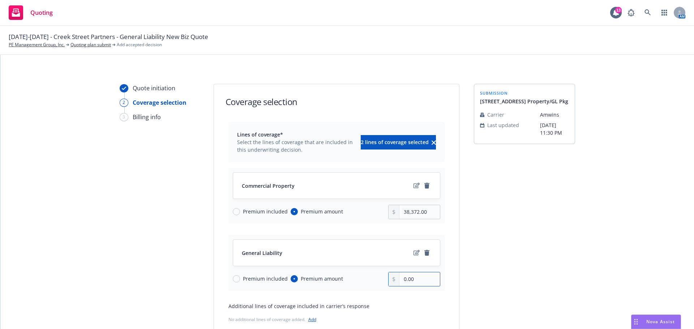
click at [412, 283] on input "0.00" at bounding box center [419, 280] width 40 height 14
click at [399, 280] on input "04,415.00" at bounding box center [419, 280] width 40 height 14
click at [433, 301] on div "Lines of coverage* Select the lines of coverage that are included in this under…" at bounding box center [336, 236] width 216 height 228
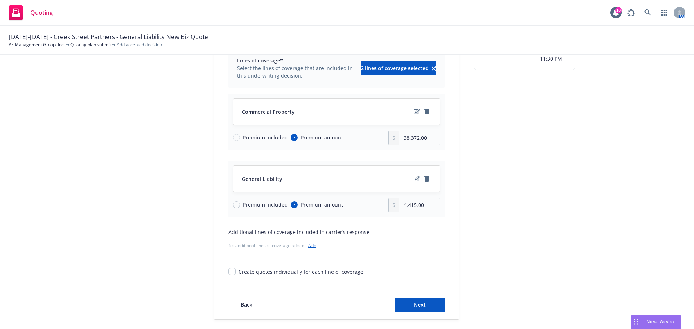
scroll to position [94, 0]
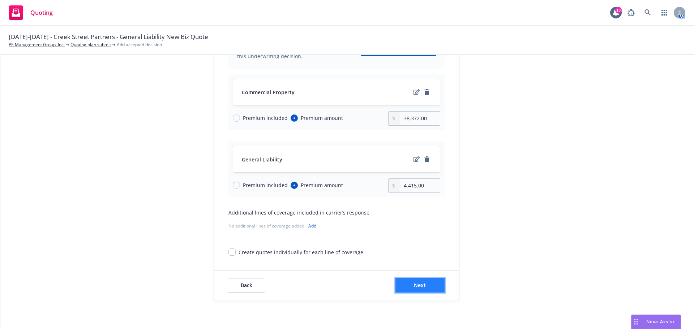
click at [420, 288] on span "Next" at bounding box center [420, 285] width 12 height 7
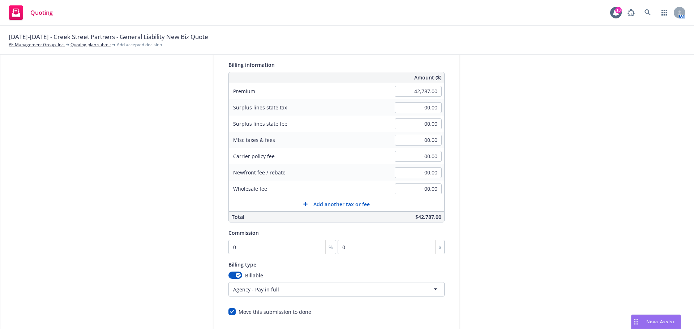
scroll to position [0, 0]
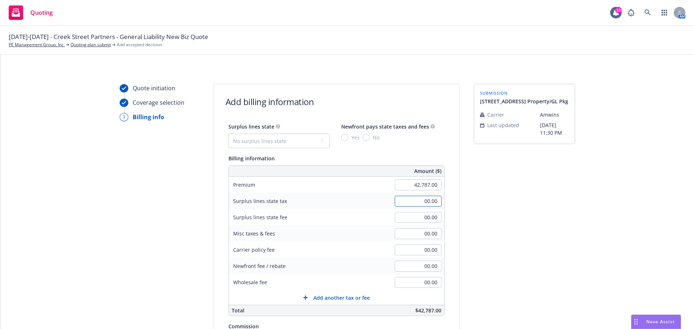
click at [431, 202] on input "00.00" at bounding box center [418, 201] width 47 height 11
click at [410, 218] on input "00.00" at bounding box center [418, 217] width 47 height 11
click at [412, 235] on input "00.00" at bounding box center [418, 233] width 47 height 11
click at [385, 250] on div "Carrier policy fee 00.00" at bounding box center [336, 250] width 215 height 16
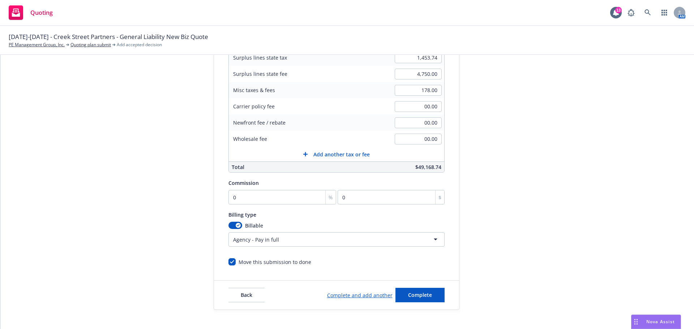
scroll to position [145, 0]
click at [257, 191] on input "0" at bounding box center [282, 196] width 108 height 14
click at [307, 197] on input "010" at bounding box center [282, 196] width 108 height 14
click at [325, 198] on div "%" at bounding box center [330, 196] width 10 height 14
click at [325, 194] on div "%" at bounding box center [330, 196] width 10 height 14
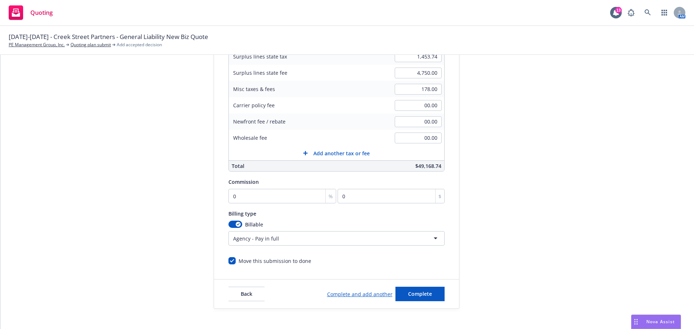
click at [325, 198] on div "%" at bounding box center [330, 196] width 10 height 14
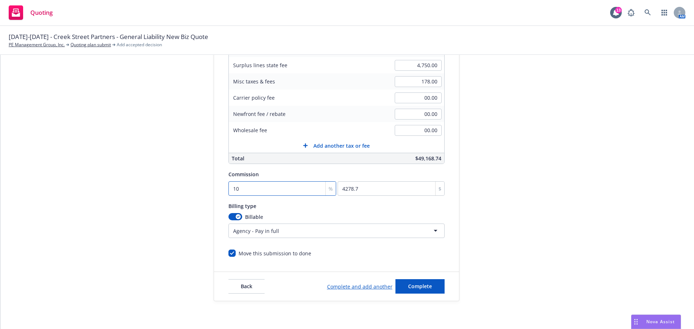
scroll to position [153, 0]
click at [416, 286] on span "Complete" at bounding box center [420, 285] width 24 height 7
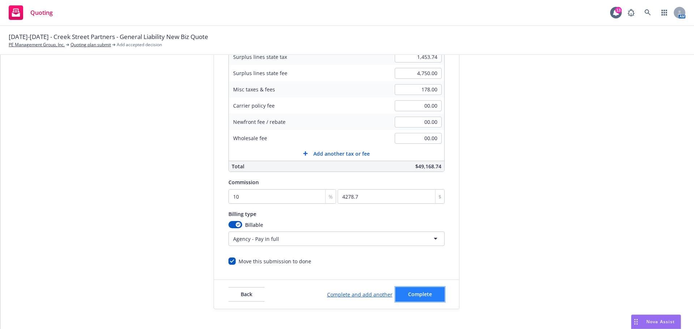
click at [416, 295] on span "Complete" at bounding box center [420, 294] width 24 height 7
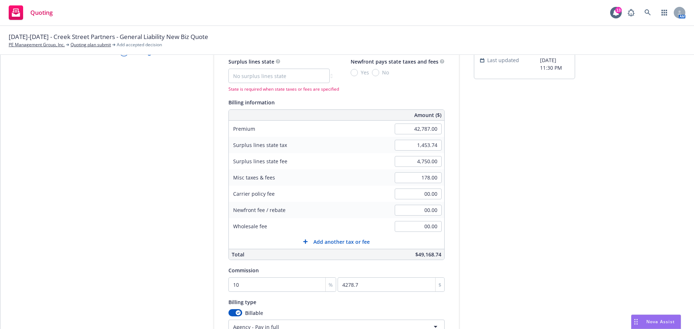
scroll to position [0, 0]
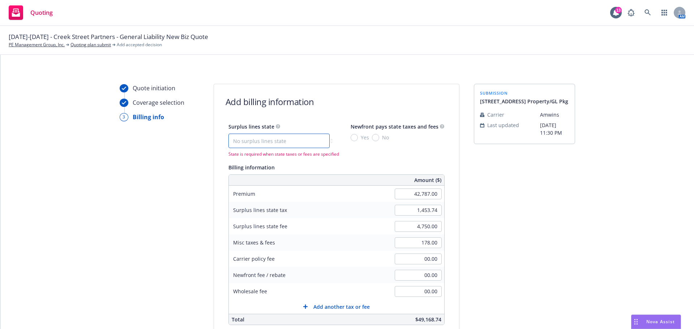
click at [260, 144] on select "No surplus lines state [US_STATE] [US_STATE] [US_STATE] [US_STATE] [US_STATE] […" at bounding box center [278, 141] width 101 height 14
click at [228, 134] on select "No surplus lines state [US_STATE] [US_STATE] [US_STATE] [US_STATE] [US_STATE] […" at bounding box center [278, 141] width 101 height 14
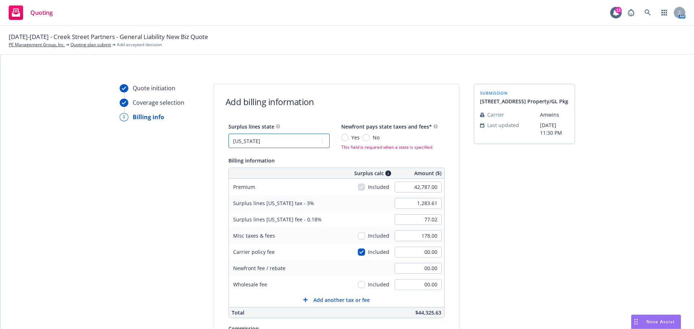
click at [284, 139] on select "No surplus lines state [US_STATE] [US_STATE] [US_STATE] [US_STATE] [US_STATE] […" at bounding box center [278, 141] width 101 height 14
click at [228, 134] on select "No surplus lines state [US_STATE] [US_STATE] [US_STATE] [US_STATE] [US_STATE] […" at bounding box center [278, 141] width 101 height 14
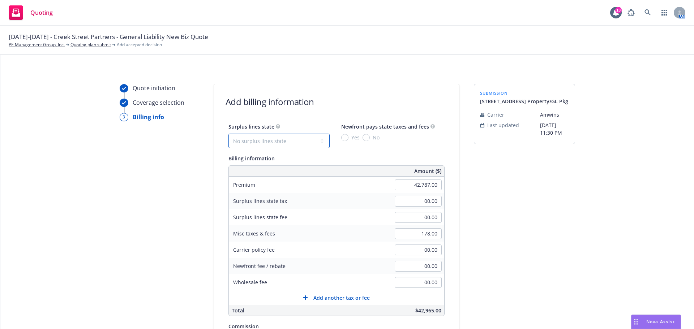
click at [283, 142] on select "No surplus lines state [US_STATE] [US_STATE] [US_STATE] [US_STATE] [US_STATE] […" at bounding box center [278, 141] width 101 height 14
click at [228, 134] on select "No surplus lines state [US_STATE] [US_STATE] [US_STATE] [US_STATE] [US_STATE] […" at bounding box center [278, 141] width 101 height 14
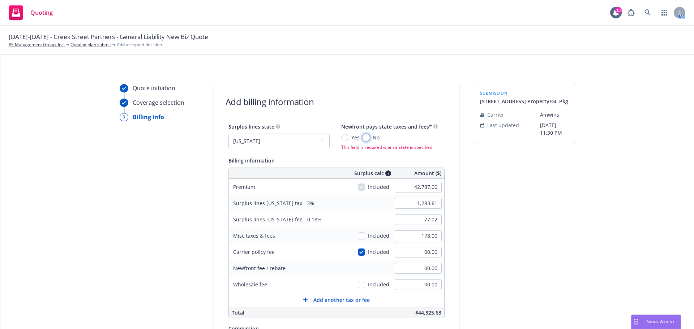
click at [363, 137] on input "No" at bounding box center [366, 137] width 7 height 7
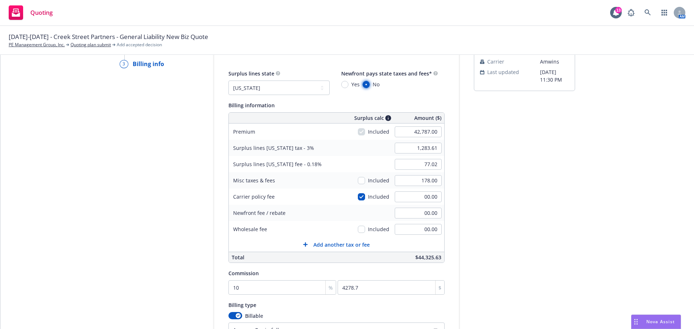
scroll to position [72, 0]
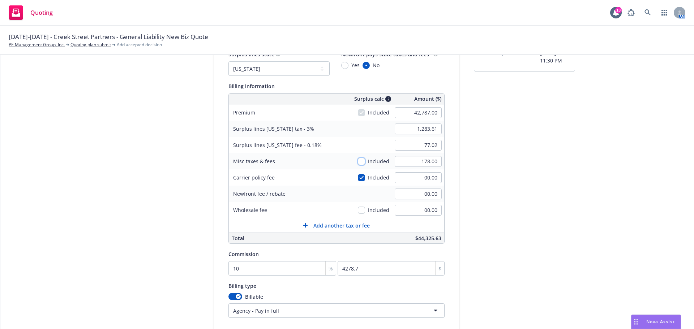
click at [358, 161] on input "checkbox" at bounding box center [361, 161] width 7 height 7
click at [358, 160] on input "checkbox" at bounding box center [361, 161] width 7 height 7
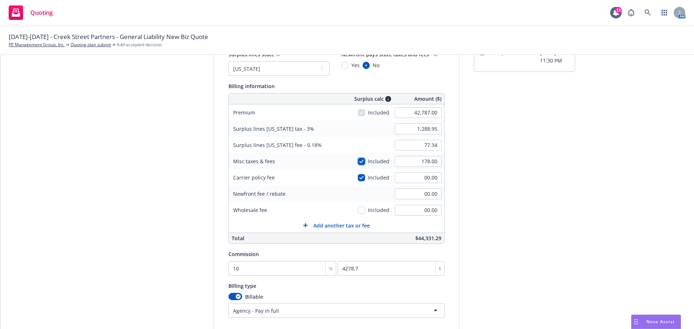
click at [358, 160] on input "checkbox" at bounding box center [361, 161] width 7 height 7
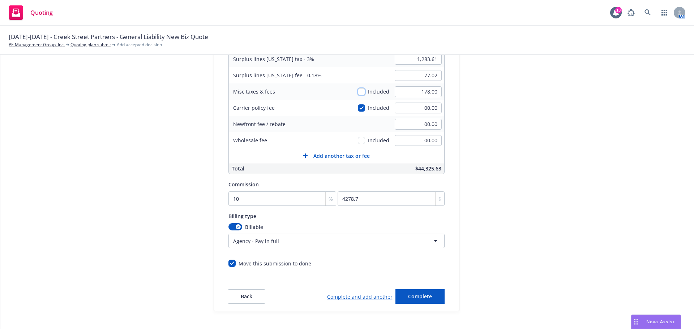
scroll to position [153, 0]
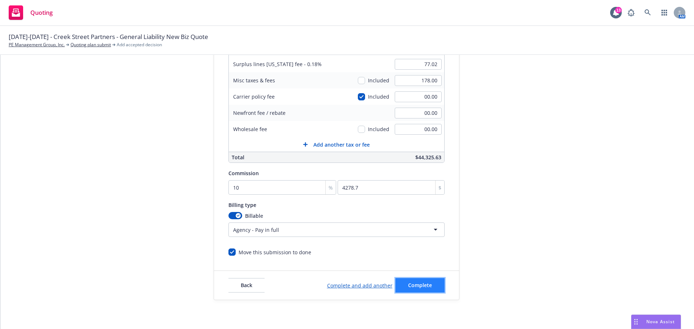
click at [420, 283] on span "Complete" at bounding box center [420, 285] width 24 height 7
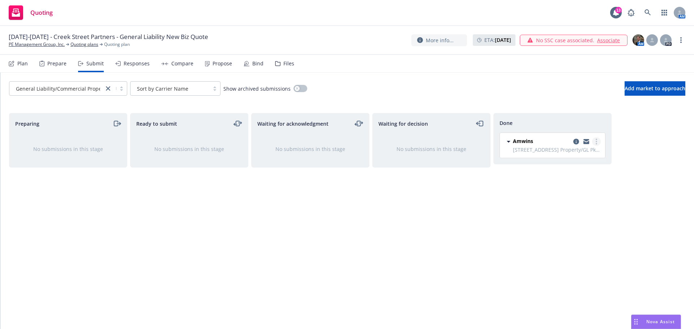
click at [596, 141] on icon "more" at bounding box center [596, 142] width 1 height 6
click at [625, 193] on div "Preparing No submissions in this stage Ready to submit No submissions in this s…" at bounding box center [347, 213] width 676 height 201
click at [599, 142] on link "more" at bounding box center [596, 141] width 9 height 9
click at [624, 174] on div "Preparing No submissions in this stage Ready to submit No submissions in this s…" at bounding box center [347, 213] width 676 height 201
click at [576, 140] on icon "copy logging email" at bounding box center [576, 142] width 6 height 6
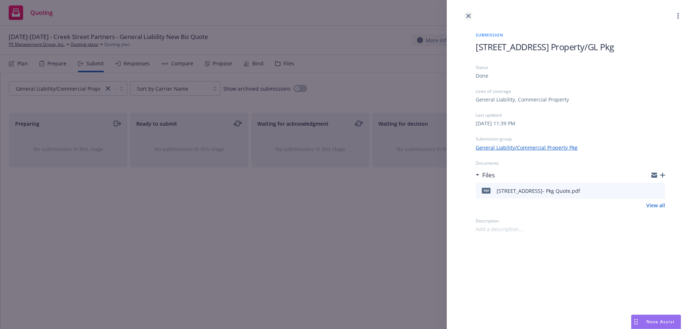
click at [467, 16] on icon "close" at bounding box center [468, 16] width 4 height 4
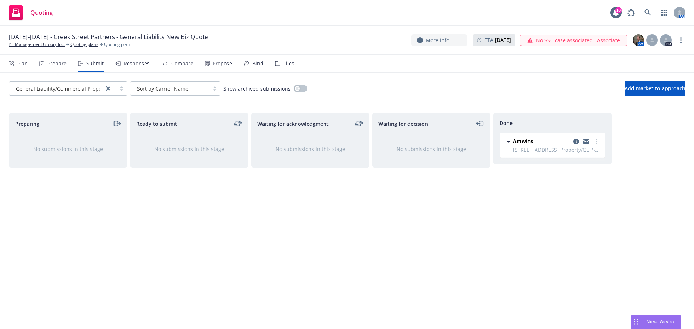
click at [213, 64] on div "Propose" at bounding box center [223, 64] width 20 height 6
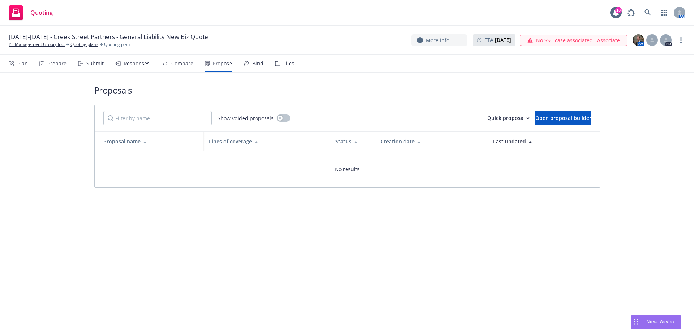
click at [168, 64] on div "Compare" at bounding box center [177, 63] width 32 height 17
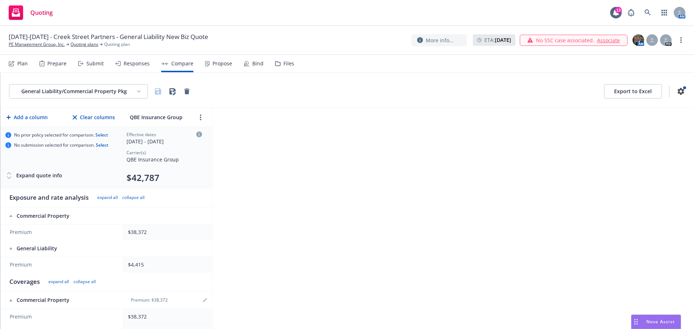
click at [133, 64] on div "Responses" at bounding box center [137, 64] width 26 height 6
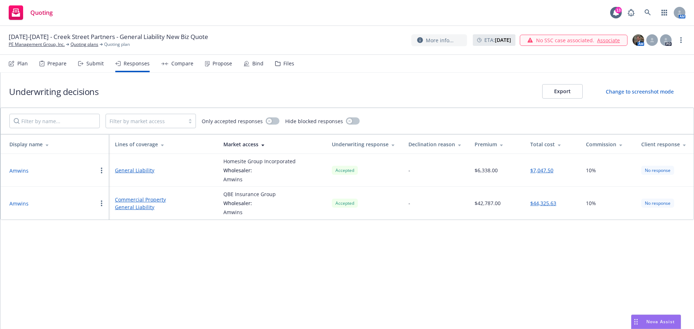
click at [150, 200] on link "Commercial Property" at bounding box center [163, 200] width 97 height 8
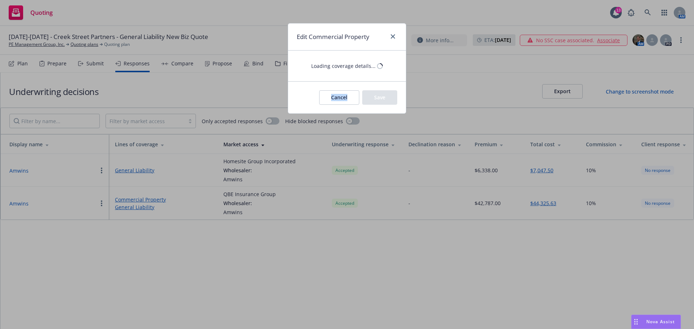
click at [150, 200] on div "Edit Commercial Property Loading coverage details... Cancel Save" at bounding box center [347, 164] width 694 height 329
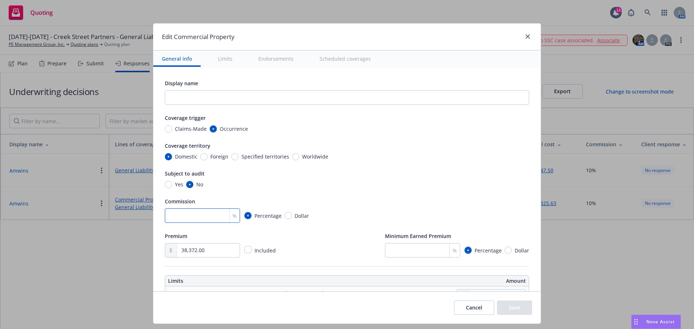
click at [197, 218] on input "number" at bounding box center [202, 216] width 75 height 14
click at [218, 192] on div "Display name Coverage trigger Claims-Made Occurrence Coverage territory Domesti…" at bounding box center [347, 168] width 364 height 179
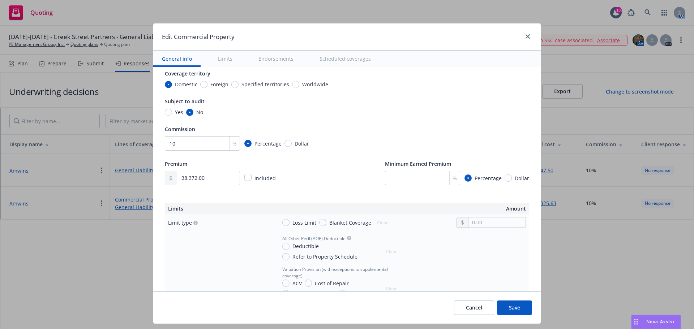
scroll to position [108, 0]
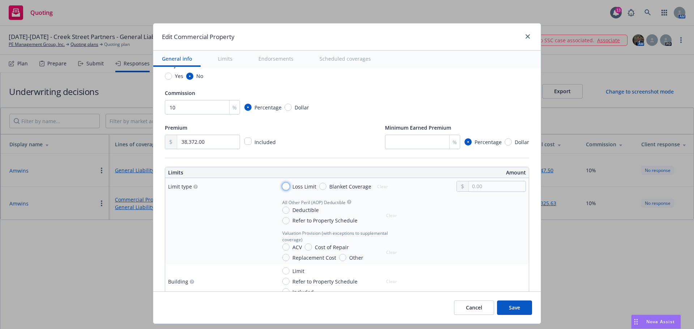
click at [284, 187] on input "Loss Limit" at bounding box center [285, 186] width 7 height 7
click at [282, 210] on input "Deductible" at bounding box center [285, 210] width 7 height 7
click at [501, 219] on input "text" at bounding box center [497, 219] width 57 height 10
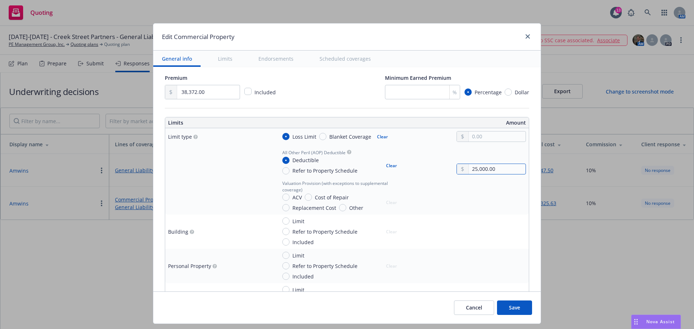
scroll to position [181, 0]
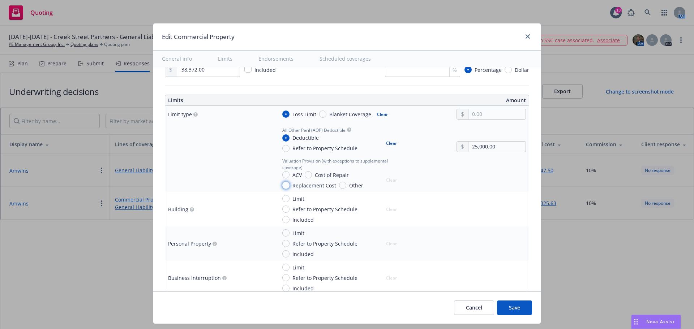
click at [282, 184] on input "Replacement Cost" at bounding box center [285, 185] width 7 height 7
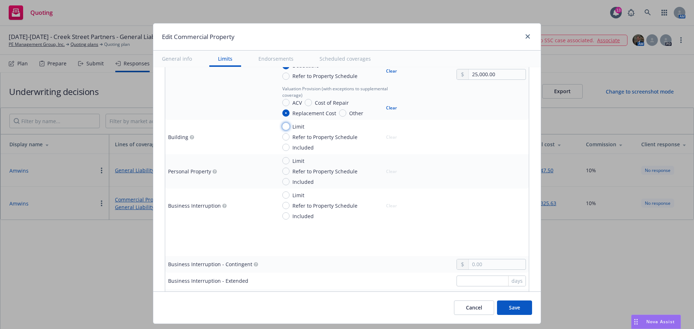
click at [282, 127] on input "Limit" at bounding box center [285, 126] width 7 height 7
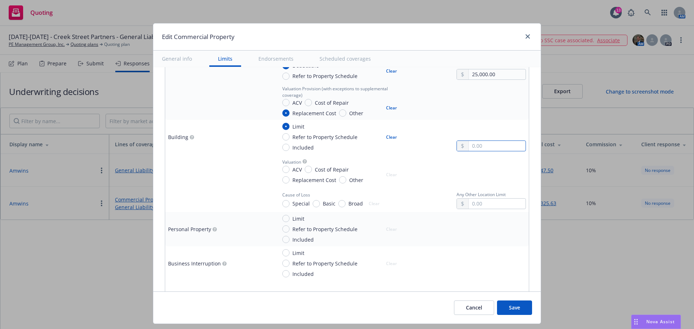
click at [478, 147] on input "text" at bounding box center [497, 146] width 57 height 10
click at [282, 182] on input "Replacement Cost" at bounding box center [285, 179] width 7 height 7
click at [282, 203] on input "Special" at bounding box center [285, 203] width 7 height 7
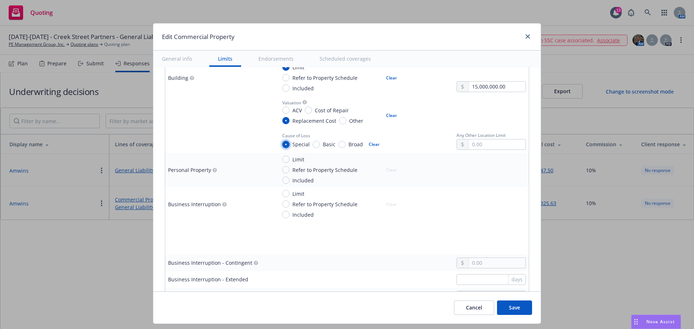
scroll to position [325, 0]
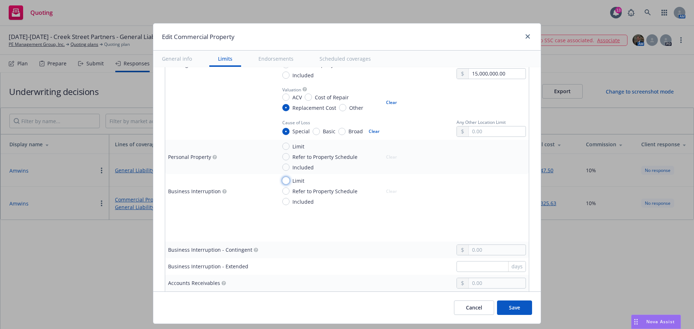
click at [282, 181] on input "Limit" at bounding box center [285, 180] width 7 height 7
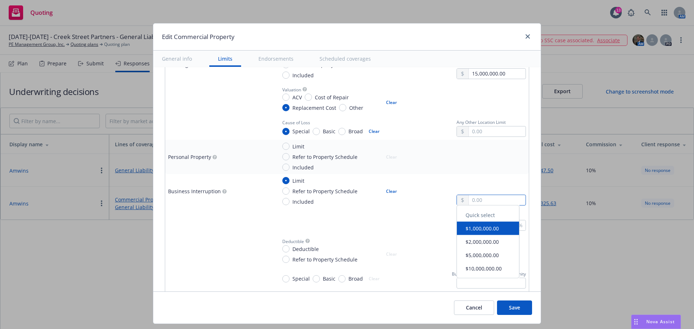
click at [470, 201] on input "text" at bounding box center [497, 200] width 57 height 10
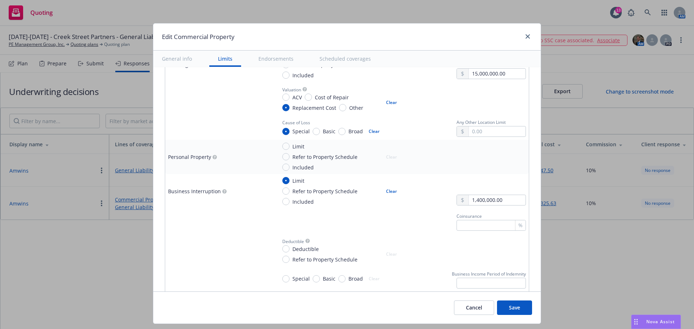
click at [388, 235] on td "Deductible Deductible Refer to Property Schedule Clear" at bounding box center [401, 250] width 255 height 33
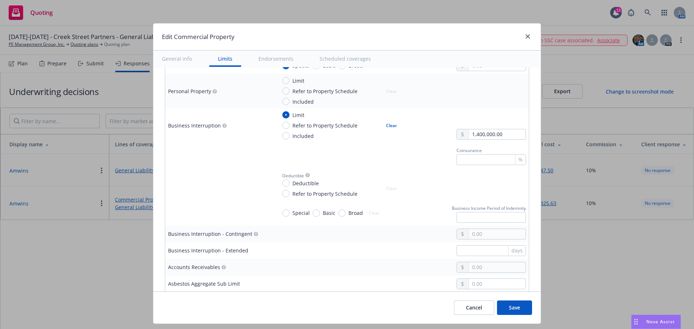
scroll to position [398, 0]
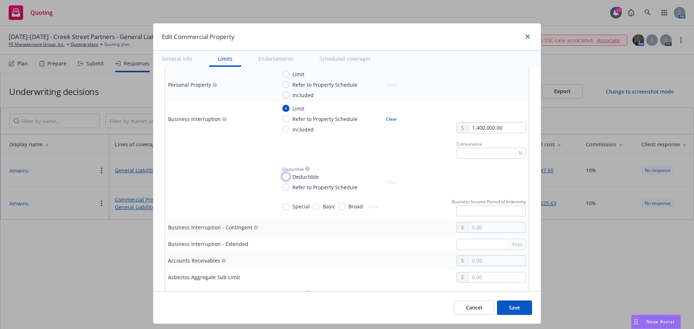
click at [283, 177] on input "Deductible" at bounding box center [285, 176] width 7 height 7
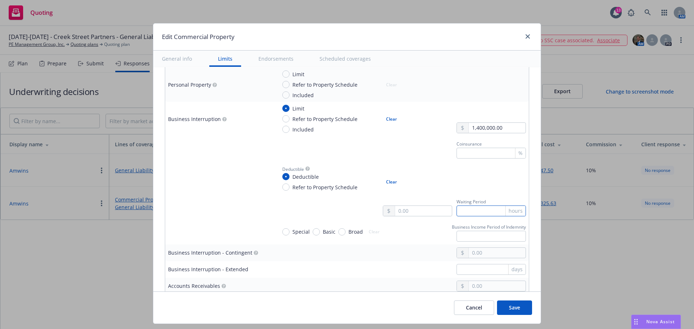
click at [476, 211] on input "text" at bounding box center [490, 211] width 69 height 11
click at [434, 238] on div "Special Basic Broad Clear Business Income Period of Indemnity" at bounding box center [401, 232] width 249 height 20
click at [282, 235] on input "Special" at bounding box center [285, 231] width 7 height 7
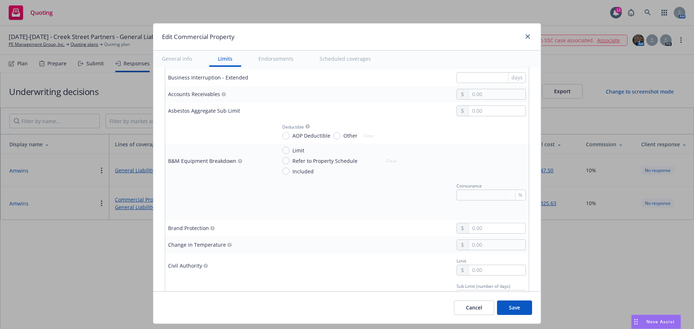
scroll to position [614, 0]
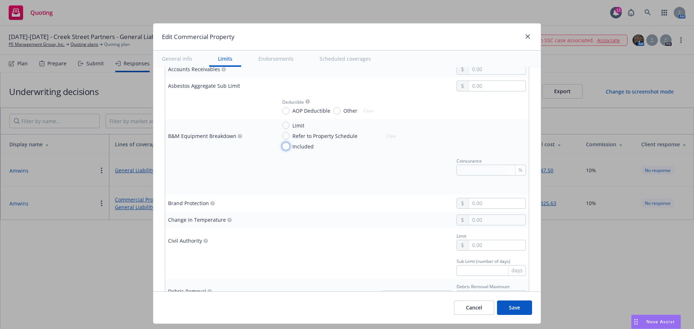
click at [282, 146] on input "Included" at bounding box center [285, 146] width 7 height 7
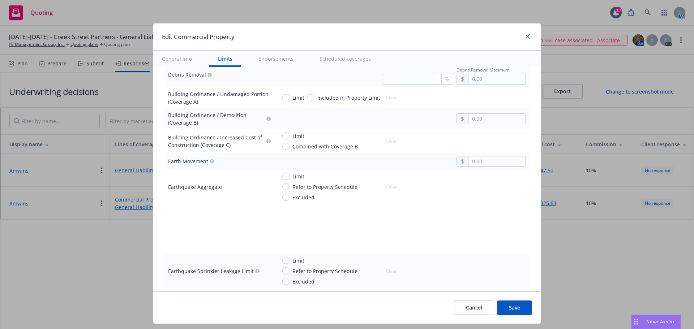
scroll to position [759, 0]
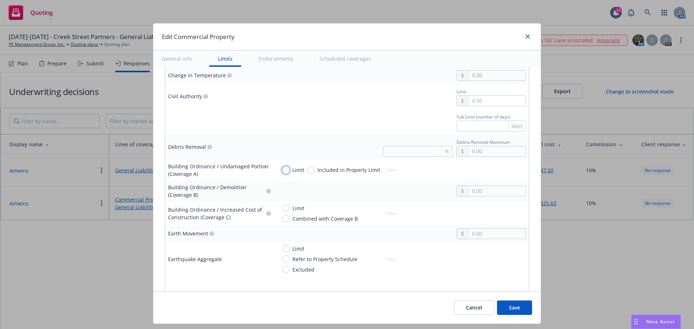
click at [282, 172] on input "Limit" at bounding box center [285, 170] width 7 height 7
click at [307, 170] on input "Included in Property Limit" at bounding box center [310, 170] width 7 height 7
click at [490, 194] on input "text" at bounding box center [497, 191] width 57 height 10
click at [481, 207] on div at bounding box center [490, 214] width 69 height 18
click at [282, 218] on input "Combined with Coverage B" at bounding box center [285, 218] width 7 height 7
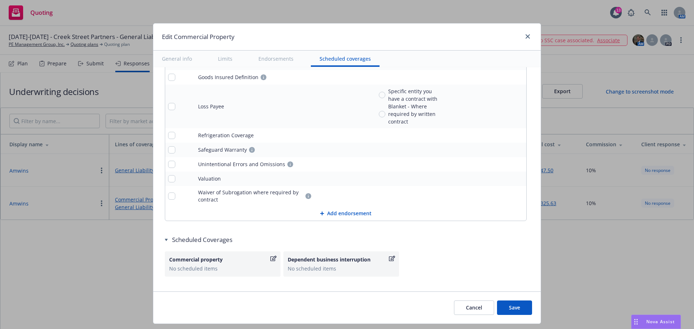
scroll to position [2715, 0]
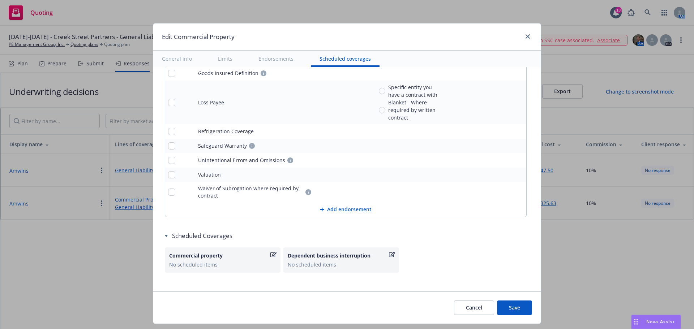
click at [516, 308] on button "Save" at bounding box center [514, 308] width 35 height 14
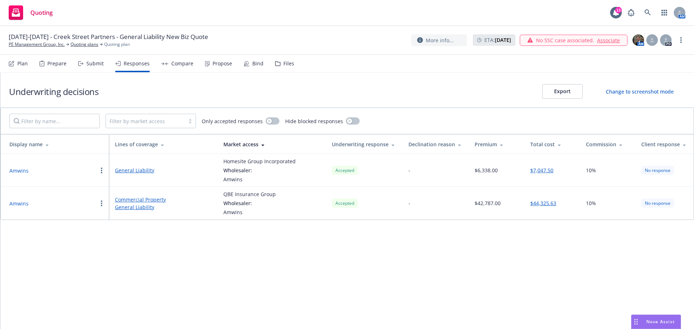
click at [140, 209] on link "General Liability" at bounding box center [163, 207] width 97 height 8
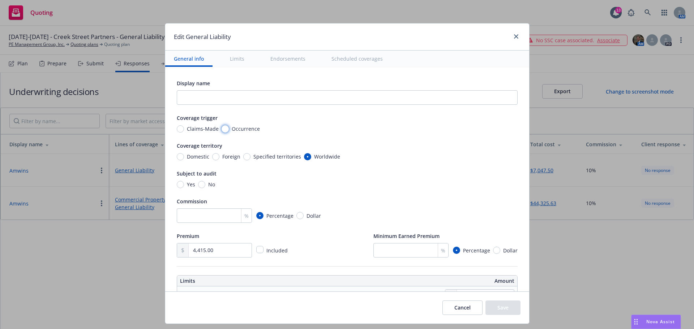
click at [222, 128] on input "Occurrence" at bounding box center [225, 128] width 7 height 7
click at [177, 158] on input "Domestic" at bounding box center [180, 156] width 7 height 7
click at [198, 187] on input "No" at bounding box center [201, 184] width 7 height 7
click at [211, 216] on input "number" at bounding box center [214, 216] width 75 height 14
click at [250, 257] on div "4,415.00 Included" at bounding box center [233, 250] width 112 height 14
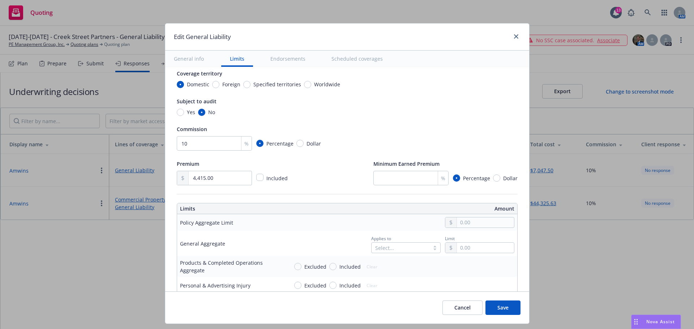
scroll to position [108, 0]
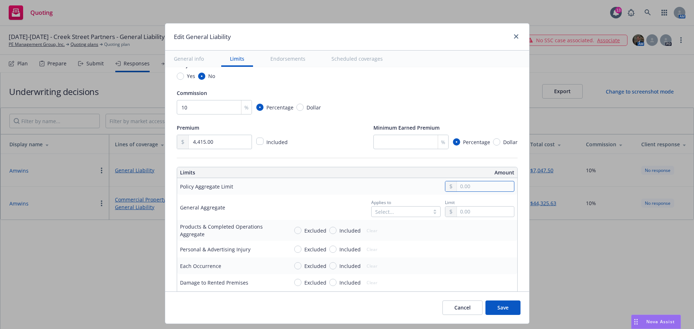
click at [457, 190] on input "text" at bounding box center [485, 186] width 57 height 10
click at [499, 230] on button "$2,000,000.00" at bounding box center [476, 231] width 62 height 13
click at [396, 211] on div "Select..." at bounding box center [401, 212] width 58 height 10
click at [399, 227] on span "Per location" at bounding box center [386, 228] width 29 height 8
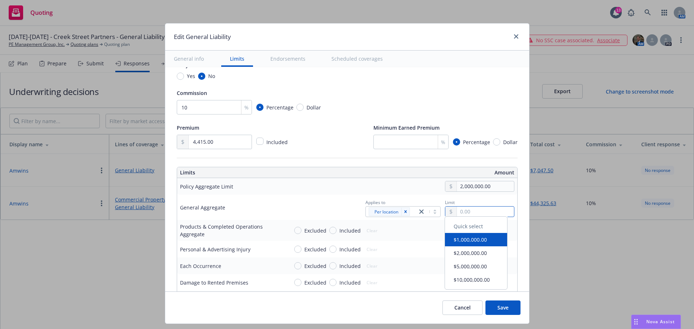
click at [470, 213] on input "text" at bounding box center [485, 212] width 57 height 10
click at [407, 223] on td "Excluded Included Clear" at bounding box center [402, 230] width 232 height 21
click at [329, 230] on input "Included" at bounding box center [332, 230] width 7 height 7
click at [466, 230] on input "text" at bounding box center [485, 231] width 57 height 10
click at [408, 240] on td "Excluded Included Clear 2,000,000.00" at bounding box center [402, 230] width 232 height 21
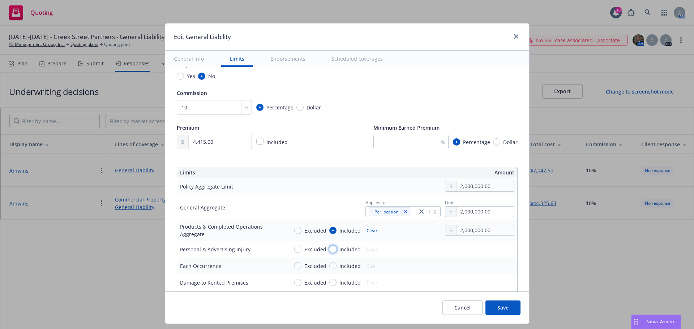
click at [329, 250] on input "Included" at bounding box center [332, 249] width 7 height 7
click at [475, 252] on input "text" at bounding box center [485, 249] width 57 height 10
click at [478, 194] on button "$1,000,000.00" at bounding box center [476, 190] width 62 height 13
click at [329, 265] on input "Included" at bounding box center [332, 265] width 7 height 7
click at [466, 266] on input "text" at bounding box center [485, 266] width 57 height 10
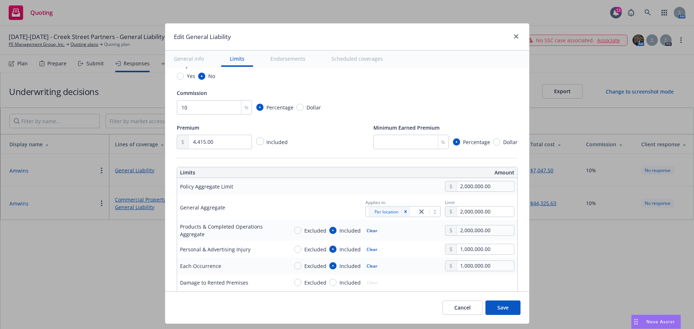
click at [491, 211] on button "$1,000,000.00" at bounding box center [476, 206] width 62 height 13
click at [330, 281] on input "Included" at bounding box center [332, 282] width 7 height 7
click at [466, 281] on input "text" at bounding box center [485, 283] width 57 height 10
click at [408, 264] on div "Excluded Included Clear 1,000,000.00" at bounding box center [401, 266] width 226 height 11
click at [502, 310] on button "Save" at bounding box center [502, 308] width 35 height 14
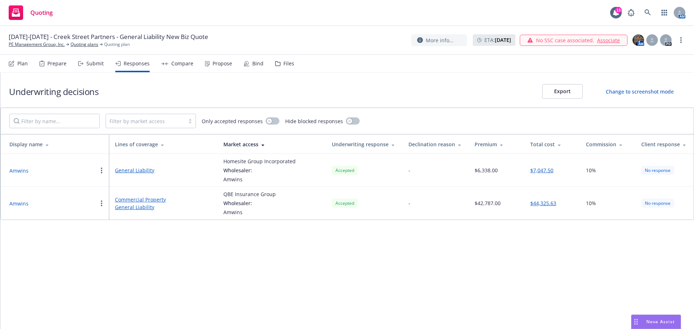
click at [176, 61] on div "Compare" at bounding box center [182, 64] width 22 height 6
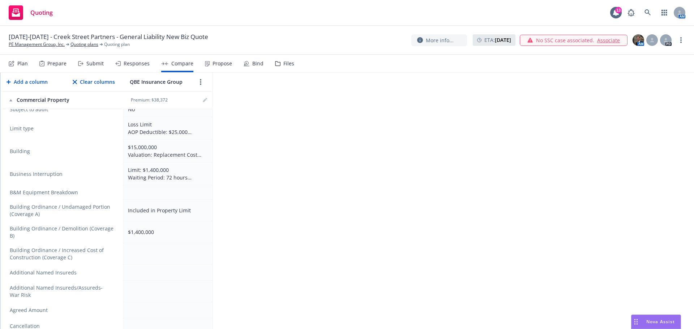
scroll to position [289, 0]
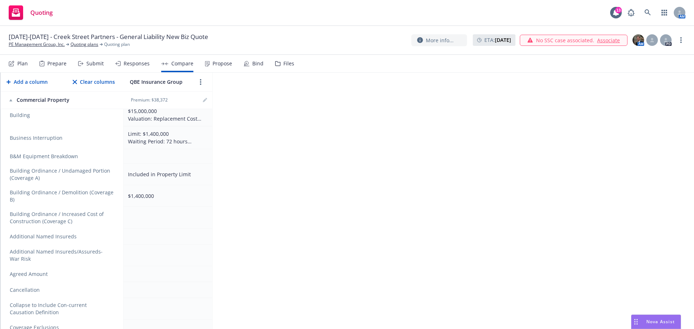
click at [133, 214] on td at bounding box center [168, 218] width 89 height 22
click at [138, 218] on td at bounding box center [168, 218] width 89 height 22
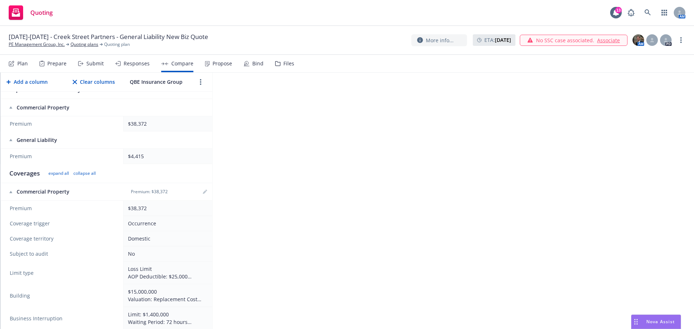
scroll to position [0, 0]
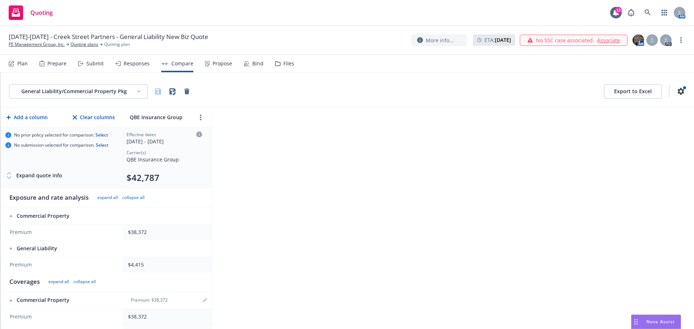
click at [34, 117] on button "Add a column" at bounding box center [27, 117] width 44 height 14
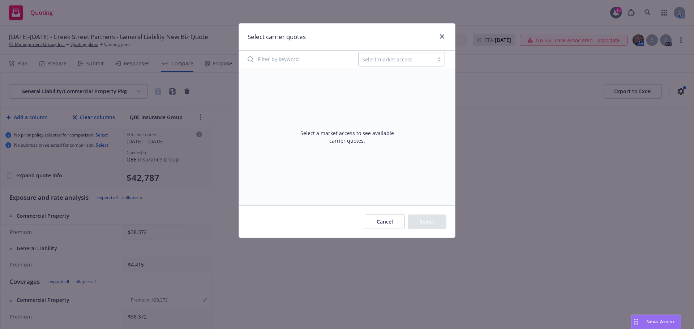
click at [397, 222] on button "Cancel" at bounding box center [385, 222] width 40 height 14
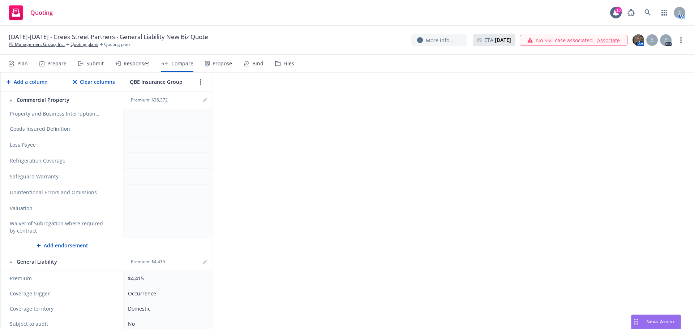
scroll to position [542, 0]
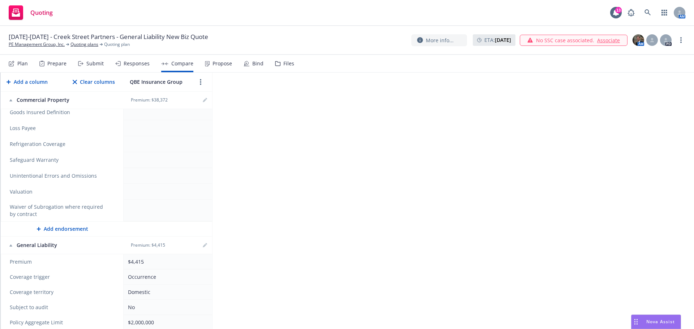
click at [156, 195] on td at bounding box center [168, 192] width 89 height 16
click at [135, 63] on div "Responses" at bounding box center [137, 64] width 26 height 6
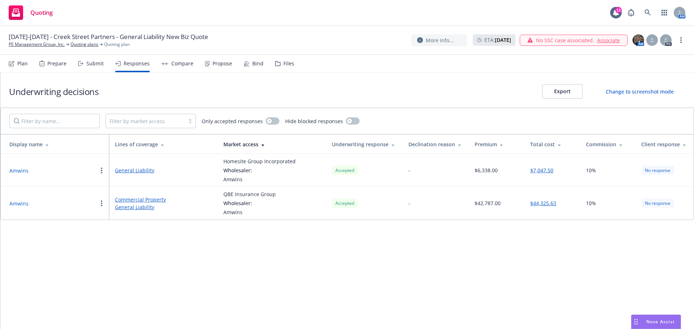
click at [134, 172] on link "General Liability" at bounding box center [163, 171] width 97 height 8
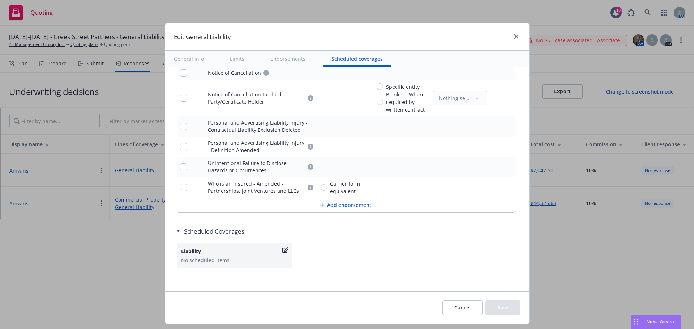
scroll to position [1199, 0]
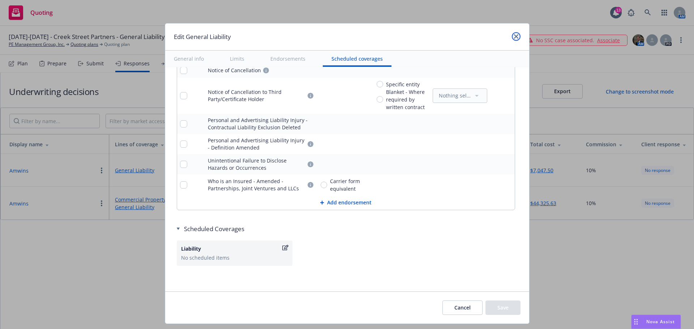
click at [519, 35] on link "close" at bounding box center [516, 36] width 9 height 9
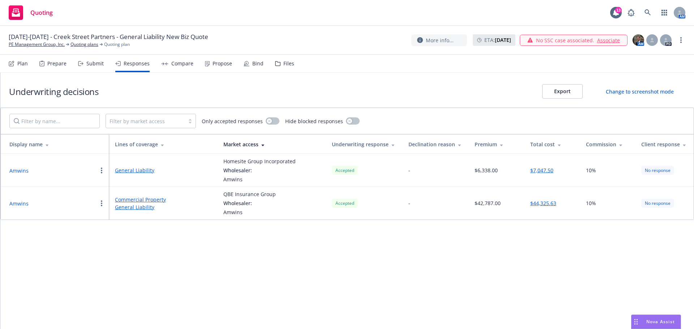
click at [127, 208] on link "General Liability" at bounding box center [163, 207] width 97 height 8
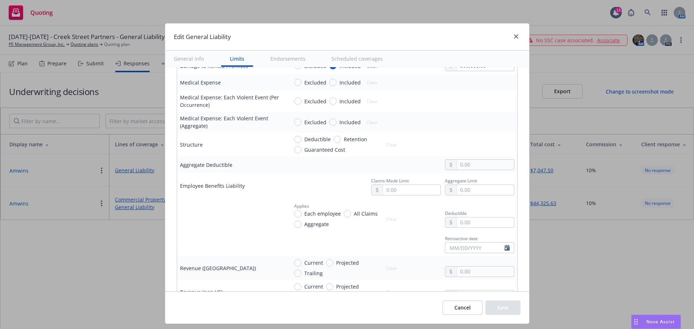
scroll to position [289, 0]
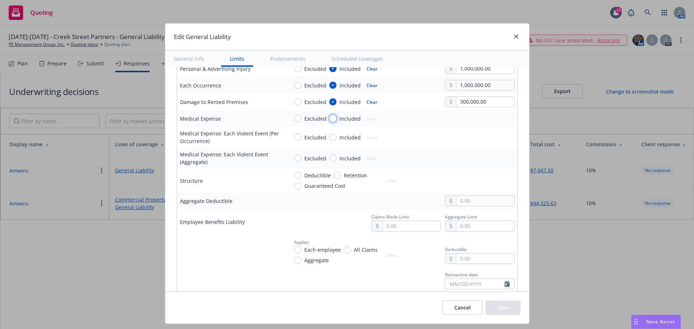
click at [329, 119] on input "Included" at bounding box center [332, 118] width 7 height 7
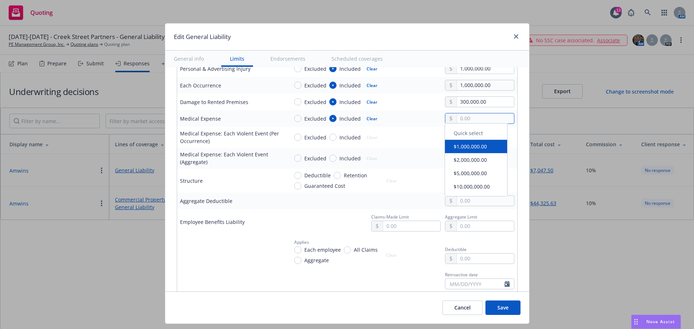
click at [461, 119] on input "text" at bounding box center [485, 118] width 57 height 10
click at [479, 121] on input "text" at bounding box center [485, 118] width 57 height 10
click at [422, 126] on td "Excluded Included Clear 5,000.00" at bounding box center [402, 118] width 232 height 17
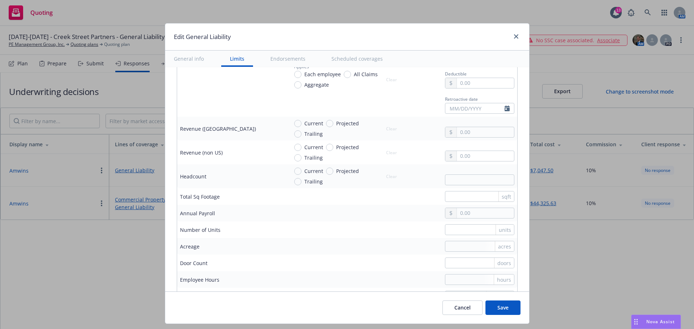
scroll to position [470, 0]
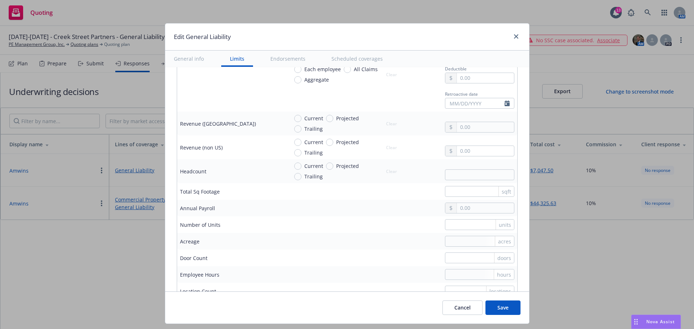
click at [501, 306] on button "Save" at bounding box center [502, 308] width 35 height 14
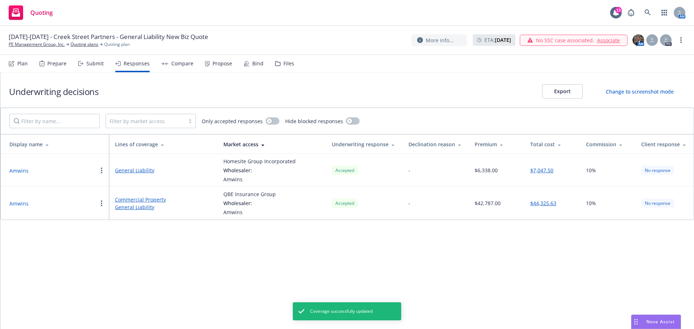
click at [149, 198] on link "Commercial Property" at bounding box center [163, 200] width 97 height 8
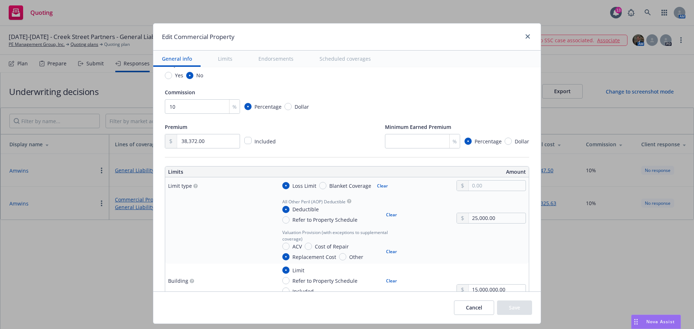
scroll to position [145, 0]
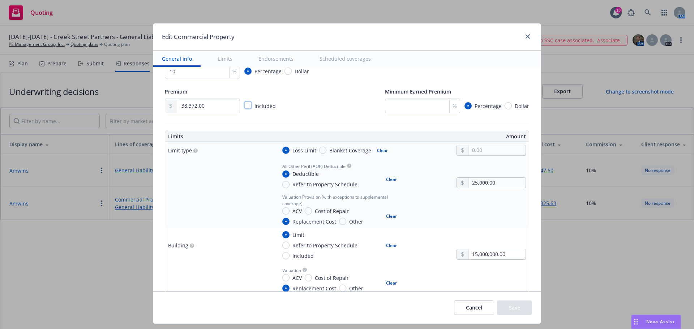
click at [244, 106] on input "checkbox" at bounding box center [247, 105] width 7 height 7
click at [209, 108] on input "text" at bounding box center [208, 106] width 63 height 14
click at [300, 104] on div "Premium 38,372.00 Included Minimum Earned Premium % Percentage Dollar" at bounding box center [347, 100] width 364 height 26
click at [394, 103] on input "number" at bounding box center [422, 106] width 75 height 14
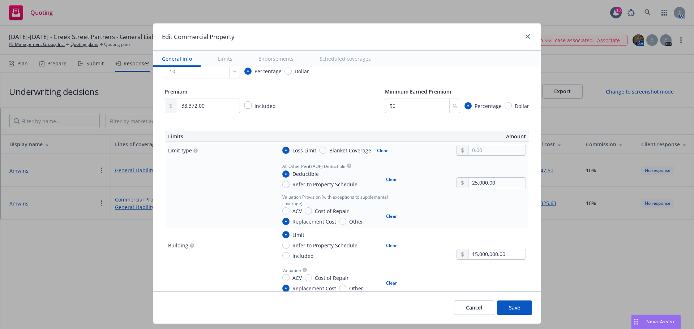
click at [342, 103] on div "Premium 38,372.00 Included Minimum Earned Premium 50 % Percentage Dollar" at bounding box center [347, 100] width 364 height 26
click at [480, 149] on input "text" at bounding box center [497, 150] width 57 height 10
click at [456, 162] on div "25,000.00" at bounding box center [490, 175] width 69 height 27
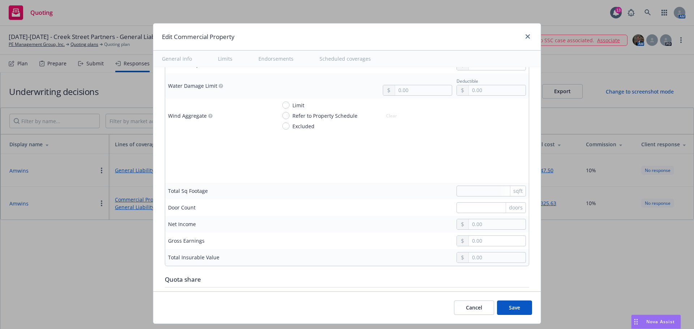
scroll to position [2169, 0]
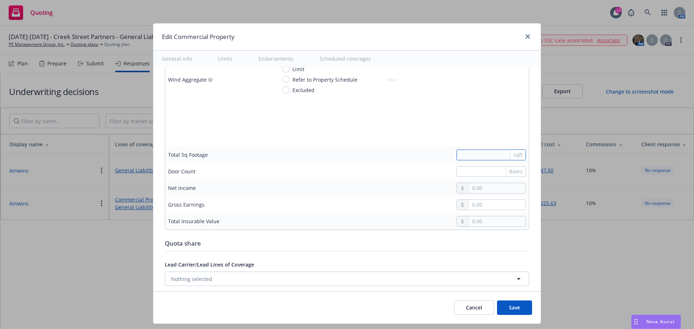
click at [485, 155] on input "text" at bounding box center [490, 155] width 69 height 11
click at [483, 172] on input "text" at bounding box center [490, 171] width 69 height 11
click at [411, 194] on td at bounding box center [401, 188] width 255 height 17
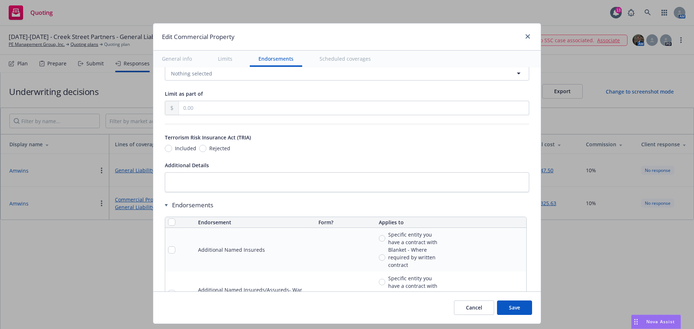
scroll to position [2386, 0]
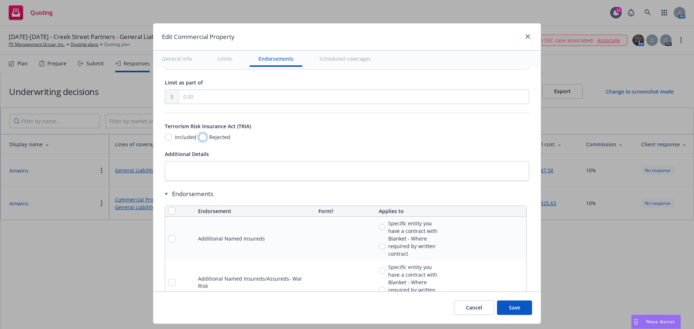
click at [199, 137] on input "Rejected" at bounding box center [202, 137] width 7 height 7
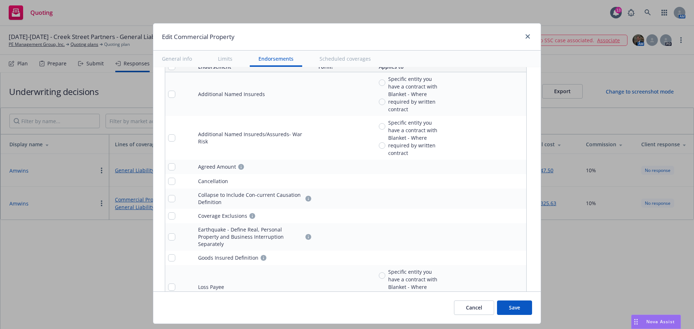
scroll to position [2566, 0]
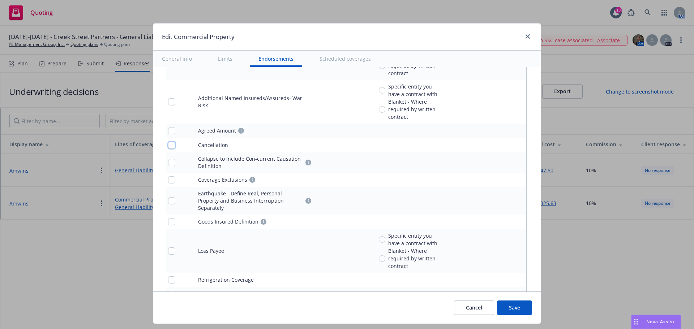
click at [168, 145] on input "checkbox" at bounding box center [171, 145] width 7 height 7
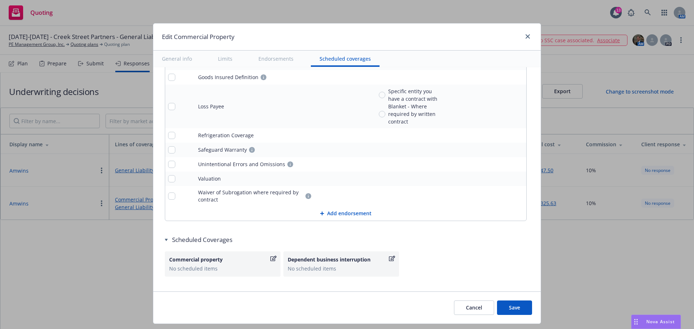
scroll to position [2715, 0]
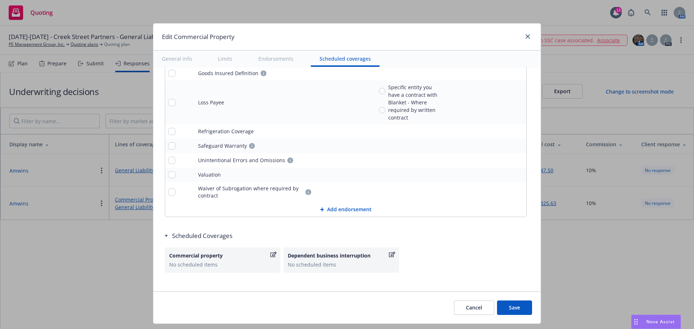
click at [514, 307] on button "Save" at bounding box center [514, 308] width 35 height 14
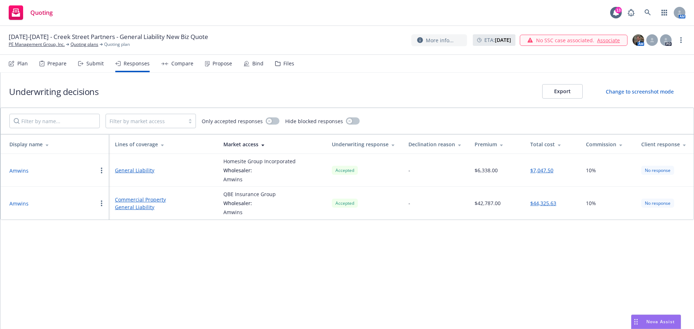
click at [176, 64] on div "Compare" at bounding box center [182, 64] width 22 height 6
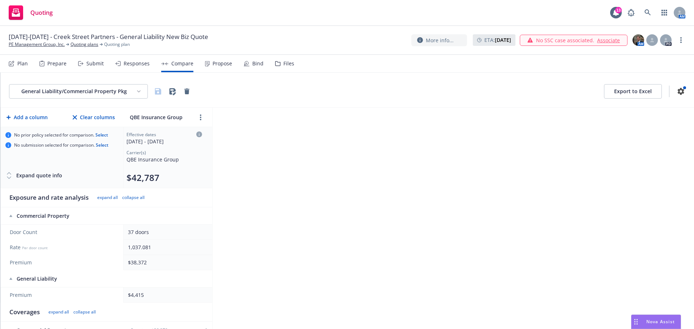
click at [129, 63] on div "Responses" at bounding box center [137, 64] width 26 height 6
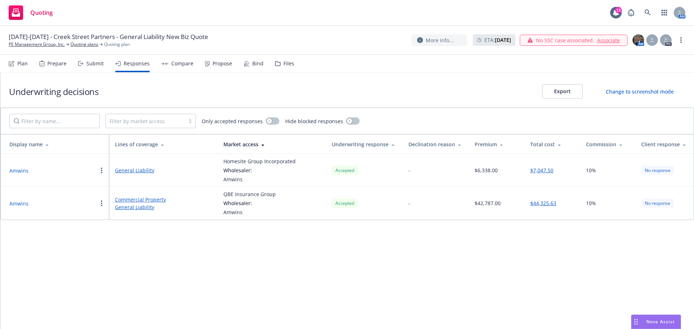
click at [102, 171] on button "button" at bounding box center [101, 170] width 9 height 9
click at [183, 61] on div "Compare" at bounding box center [182, 64] width 22 height 6
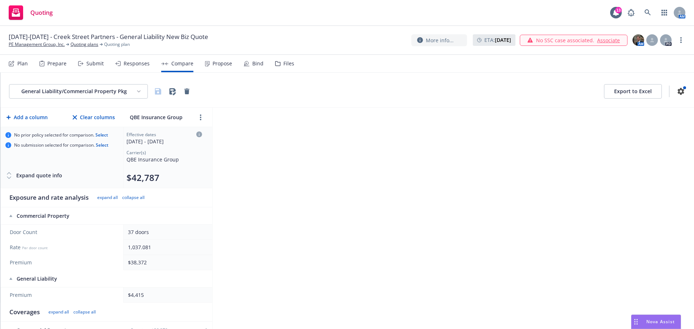
click at [104, 145] on button "Select" at bounding box center [102, 145] width 13 height 0
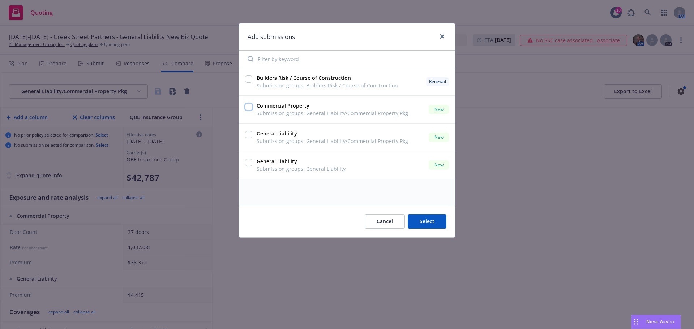
click at [249, 103] on input "checkbox" at bounding box center [248, 106] width 7 height 7
click at [250, 137] on input "checkbox" at bounding box center [248, 134] width 7 height 7
click at [430, 221] on button "Select" at bounding box center [427, 221] width 39 height 14
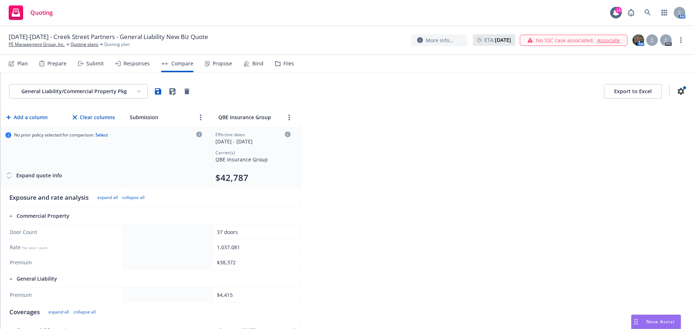
click at [102, 135] on button "Select" at bounding box center [101, 135] width 13 height 0
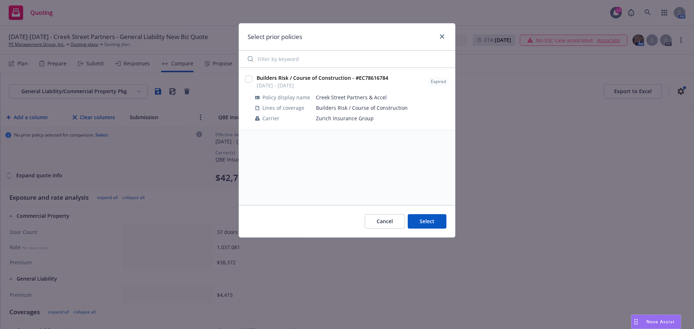
click at [390, 224] on button "Cancel" at bounding box center [385, 221] width 40 height 14
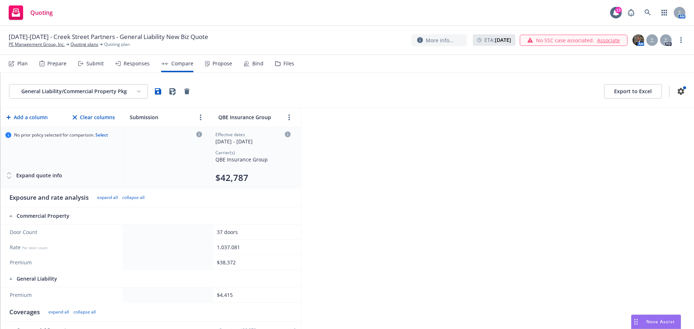
click at [106, 135] on button "Select" at bounding box center [101, 135] width 13 height 0
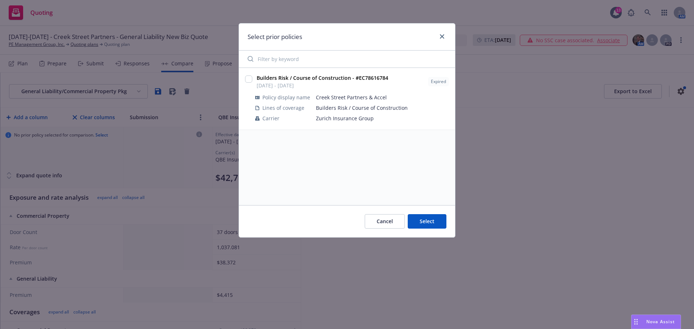
click at [427, 222] on button "Select" at bounding box center [427, 221] width 39 height 14
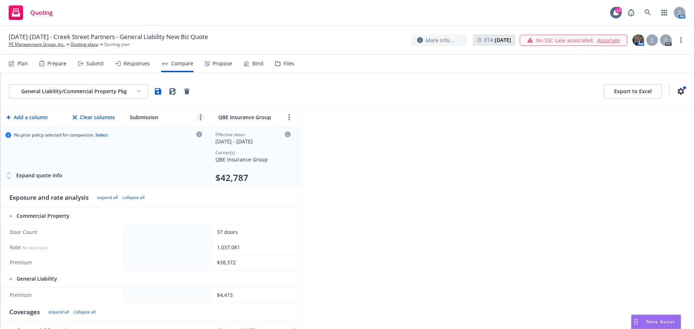
click at [200, 117] on link "more" at bounding box center [200, 117] width 9 height 9
click at [211, 92] on div "General Liability/Commercial Property Pkg Export to Excel" at bounding box center [347, 91] width 676 height 14
click at [104, 135] on button "Select" at bounding box center [101, 135] width 13 height 0
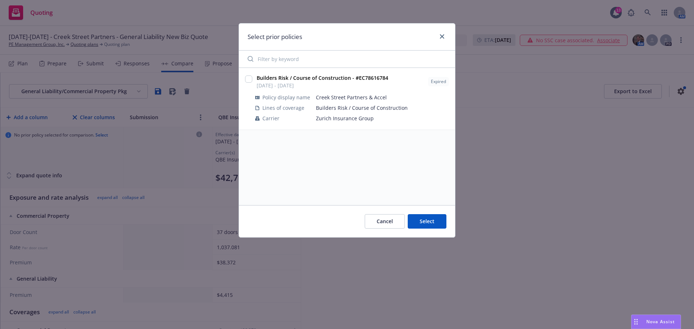
click at [386, 221] on button "Cancel" at bounding box center [385, 221] width 40 height 14
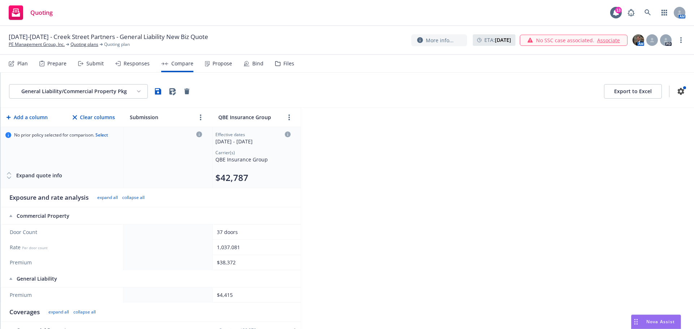
click at [10, 173] on icon at bounding box center [9, 174] width 4 height 2
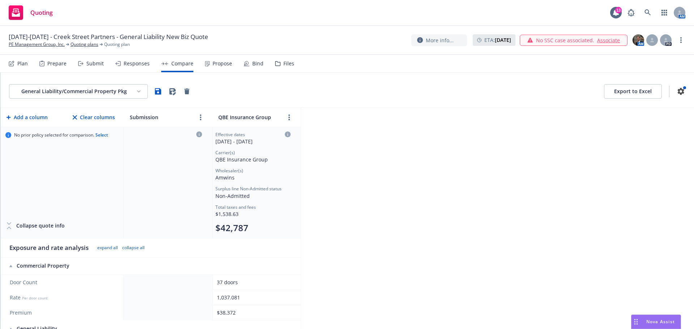
click at [7, 226] on icon at bounding box center [8, 227] width 7 height 7
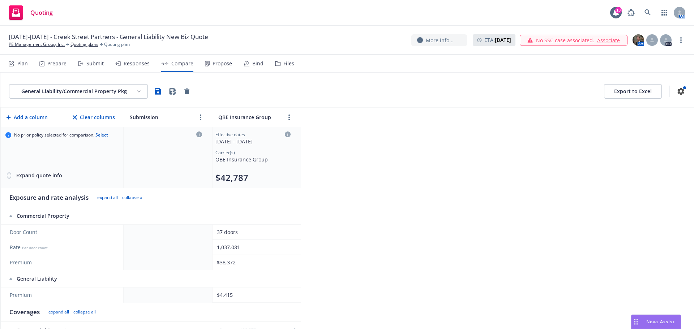
click at [9, 173] on icon at bounding box center [9, 174] width 4 height 2
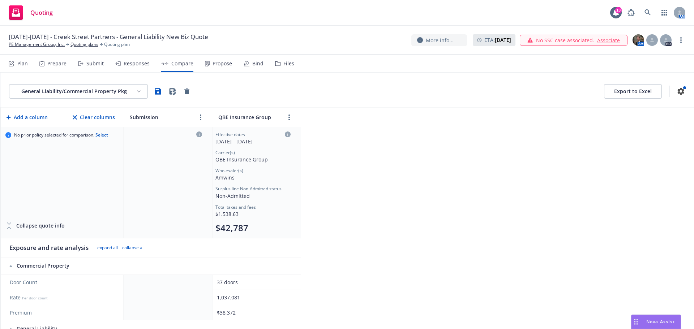
click at [10, 227] on icon at bounding box center [8, 227] width 7 height 7
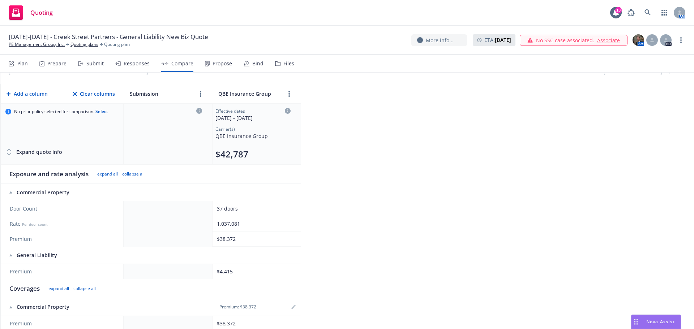
scroll to position [36, 0]
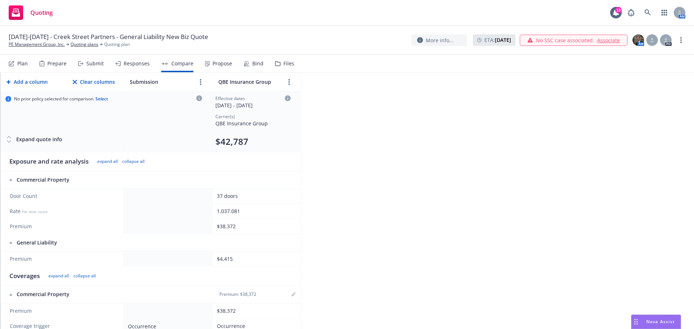
click at [10, 181] on icon at bounding box center [10, 180] width 3 height 2
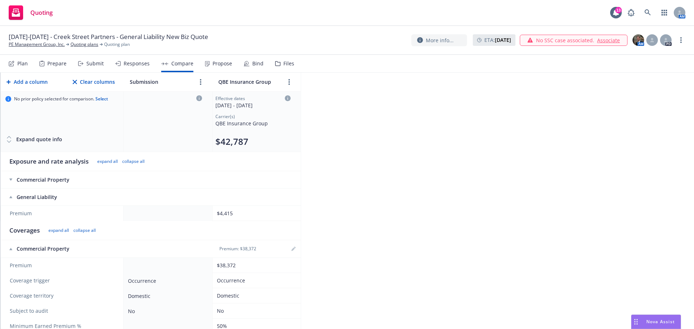
click at [10, 181] on icon at bounding box center [10, 180] width 3 height 3
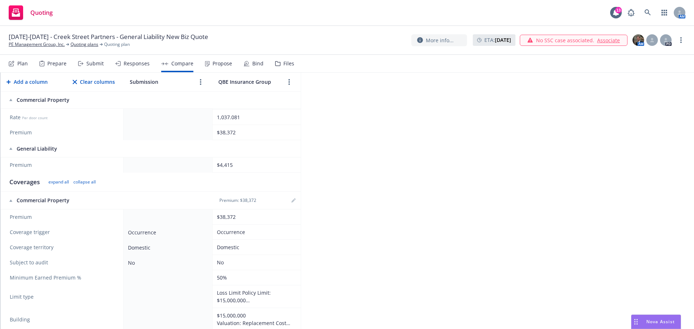
scroll to position [0, 0]
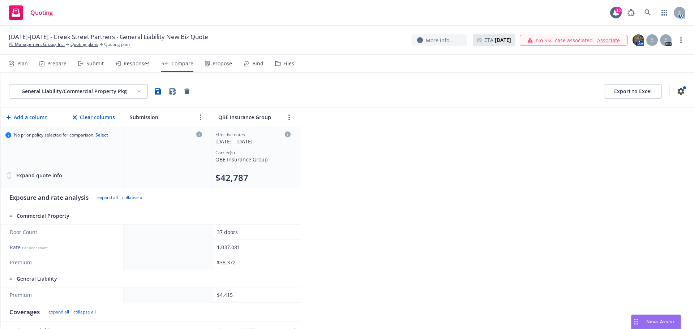
click at [618, 94] on button "Export to Excel" at bounding box center [633, 91] width 58 height 14
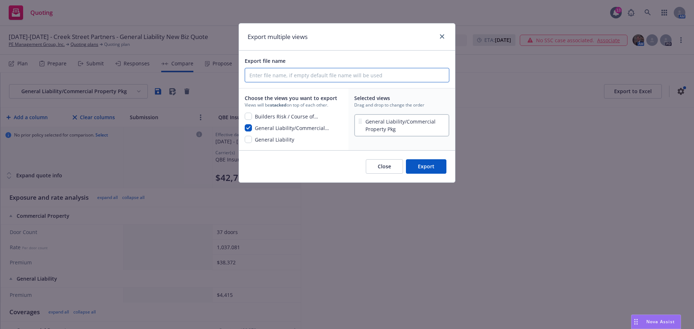
click at [285, 73] on input "Export file name" at bounding box center [347, 75] width 204 height 14
click at [310, 74] on input "[PERSON_NAME] Development Crime Proposal" at bounding box center [347, 75] width 204 height 14
click at [429, 167] on button "Export" at bounding box center [426, 166] width 40 height 14
